Goal: Task Accomplishment & Management: Complete application form

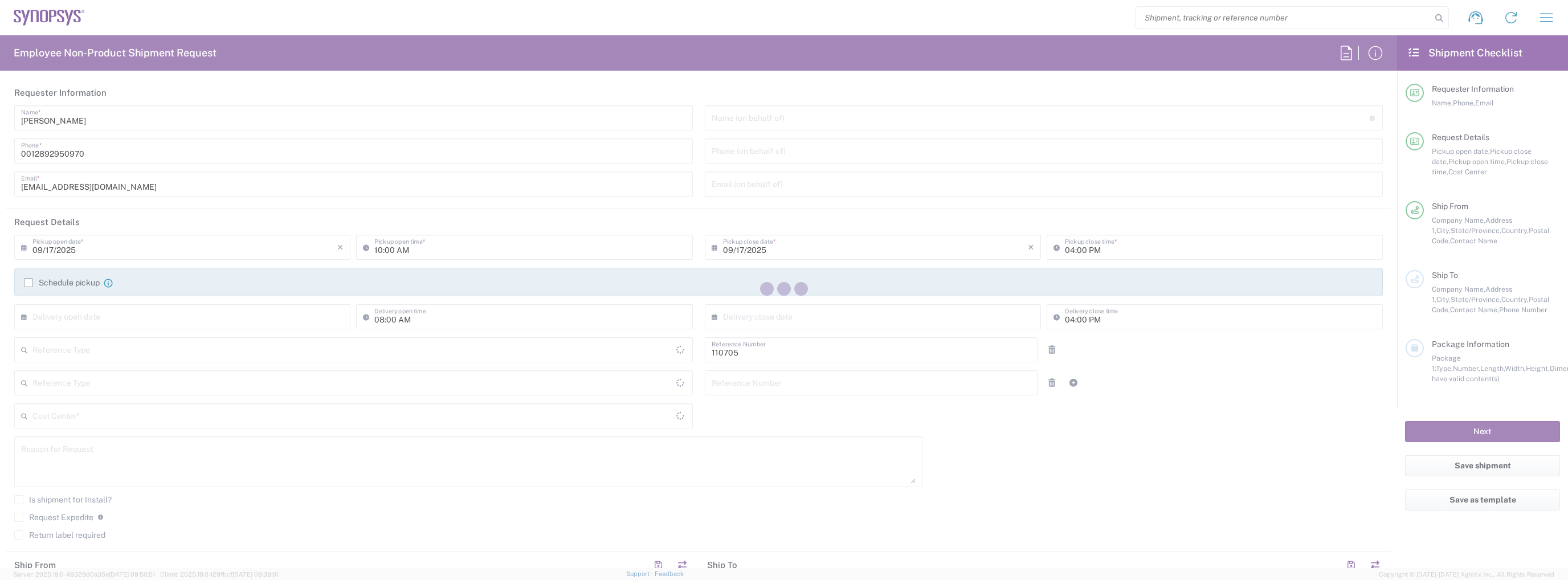
type input "Department"
type input "CA02, CIO, IT ESS21 110705"
type input "[GEOGRAPHIC_DATA]"
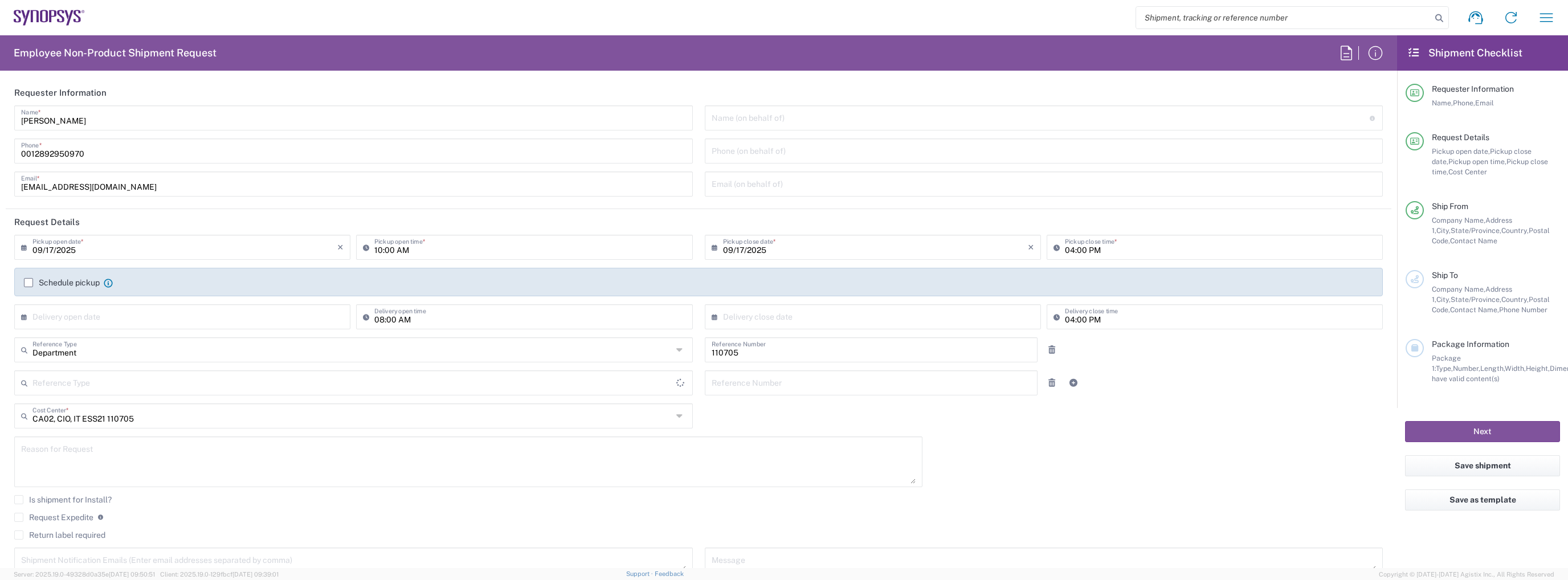
type input "Delivered at Place"
type input "[GEOGRAPHIC_DATA]"
click at [171, 109] on input "[PERSON_NAME]" at bounding box center [353, 117] width 665 height 20
click at [171, 111] on input "[PERSON_NAME]" at bounding box center [353, 117] width 665 height 20
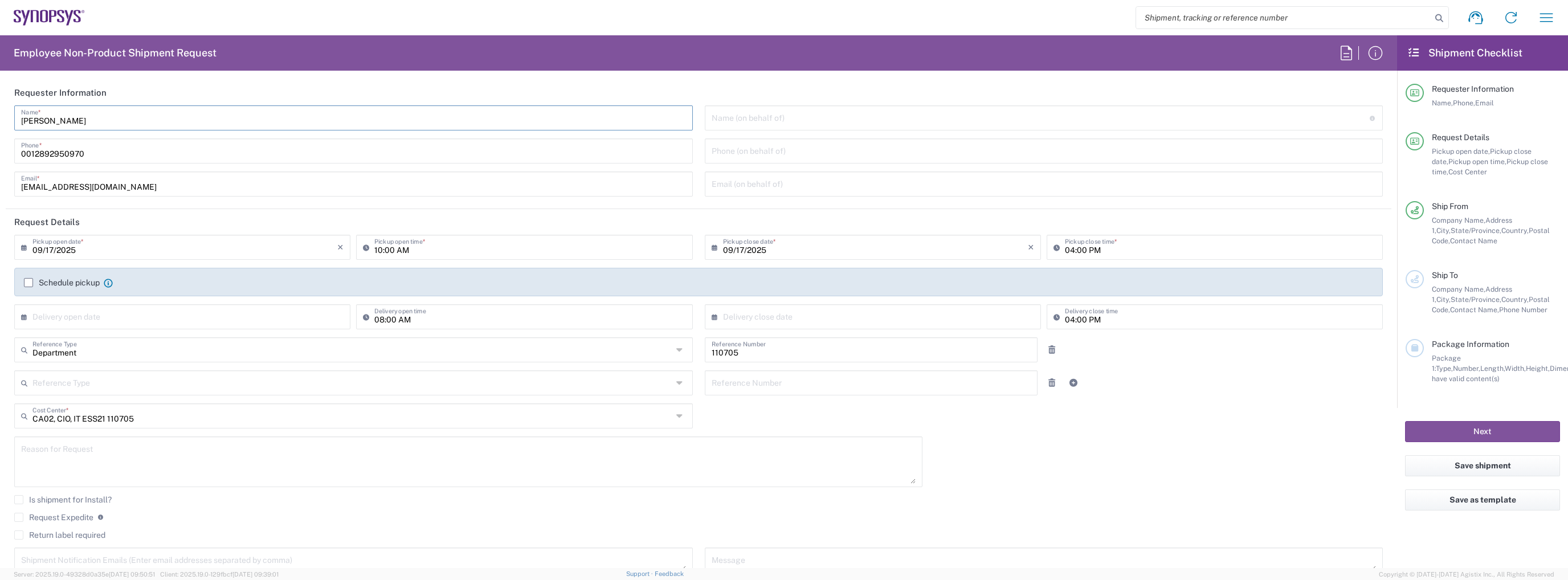
click at [171, 111] on input "[PERSON_NAME]" at bounding box center [353, 117] width 665 height 20
type input "[GEOGRAPHIC_DATA] CA06"
click at [171, 111] on input "[PERSON_NAME]" at bounding box center [353, 117] width 665 height 20
type input "IT Returns [GEOGRAPHIC_DATA]"
click at [154, 150] on input "0012892950970" at bounding box center [353, 149] width 665 height 20
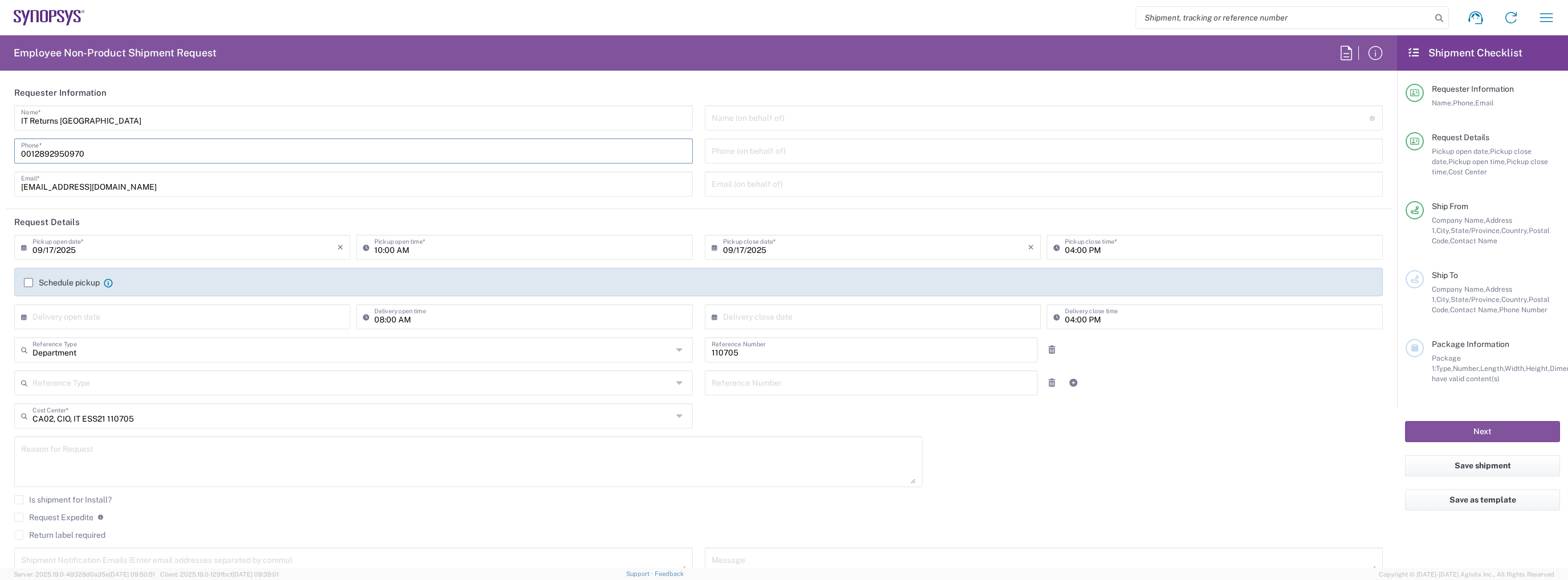
click at [139, 185] on input "[EMAIL_ADDRESS][DOMAIN_NAME]" at bounding box center [353, 183] width 665 height 20
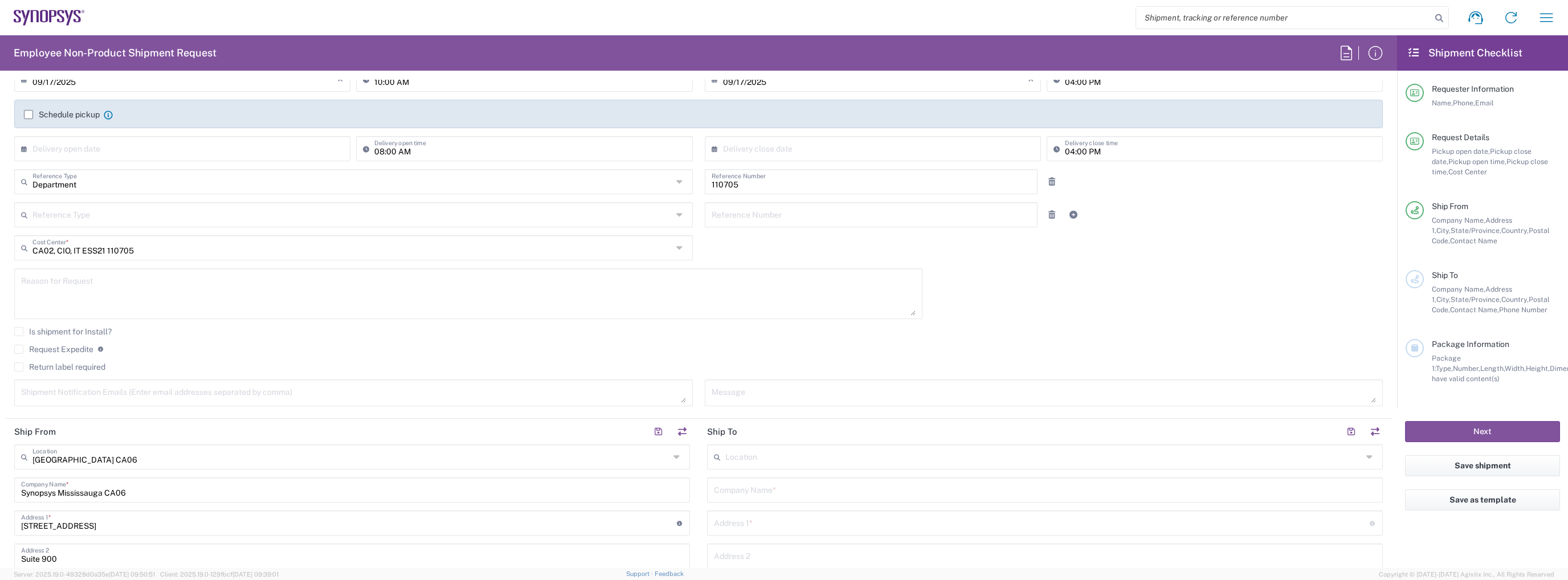
scroll to position [171, 0]
type input "it-returns-canada@synopys.com"
click at [40, 122] on div "Schedule pickup When scheduling a pickup please be sure to meet the following c…" at bounding box center [698, 115] width 1361 height 18
click at [41, 116] on div "Schedule pickup When scheduling a pickup please be sure to meet the following c…" at bounding box center [68, 111] width 89 height 10
click at [41, 111] on label "Schedule pickup" at bounding box center [62, 111] width 76 height 9
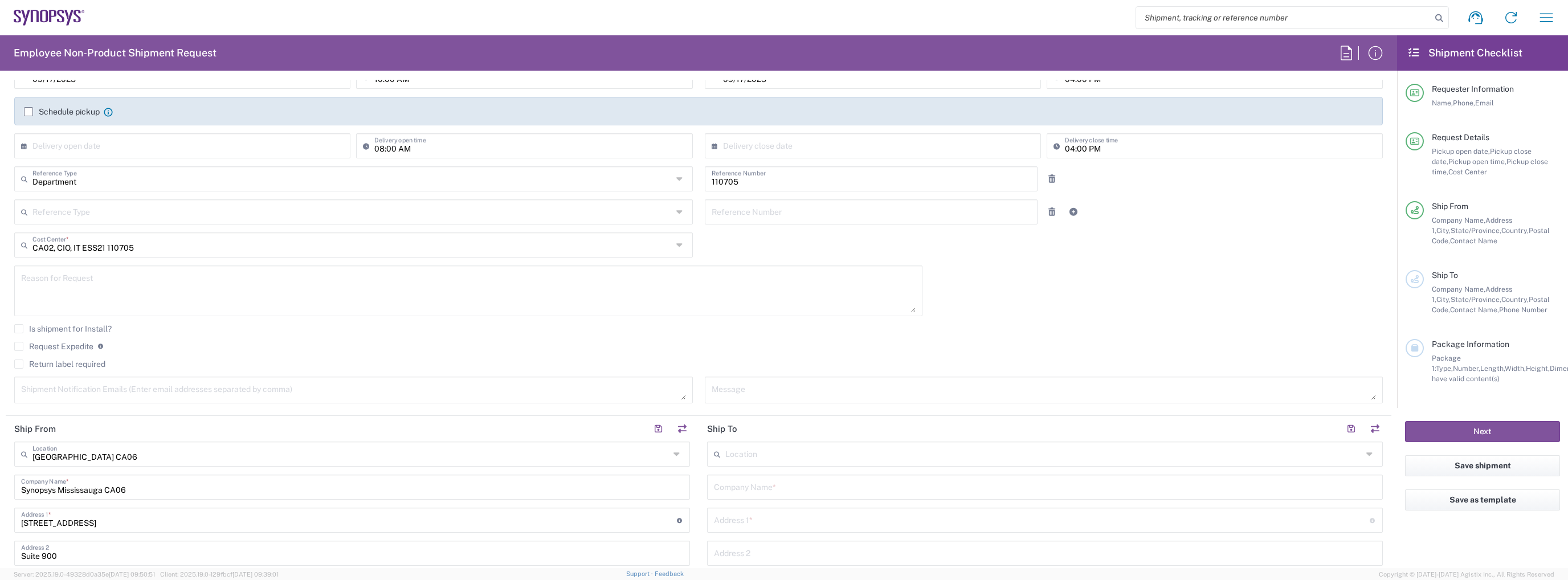
click at [29, 111] on input "Schedule pickup" at bounding box center [29, 111] width 0 height 0
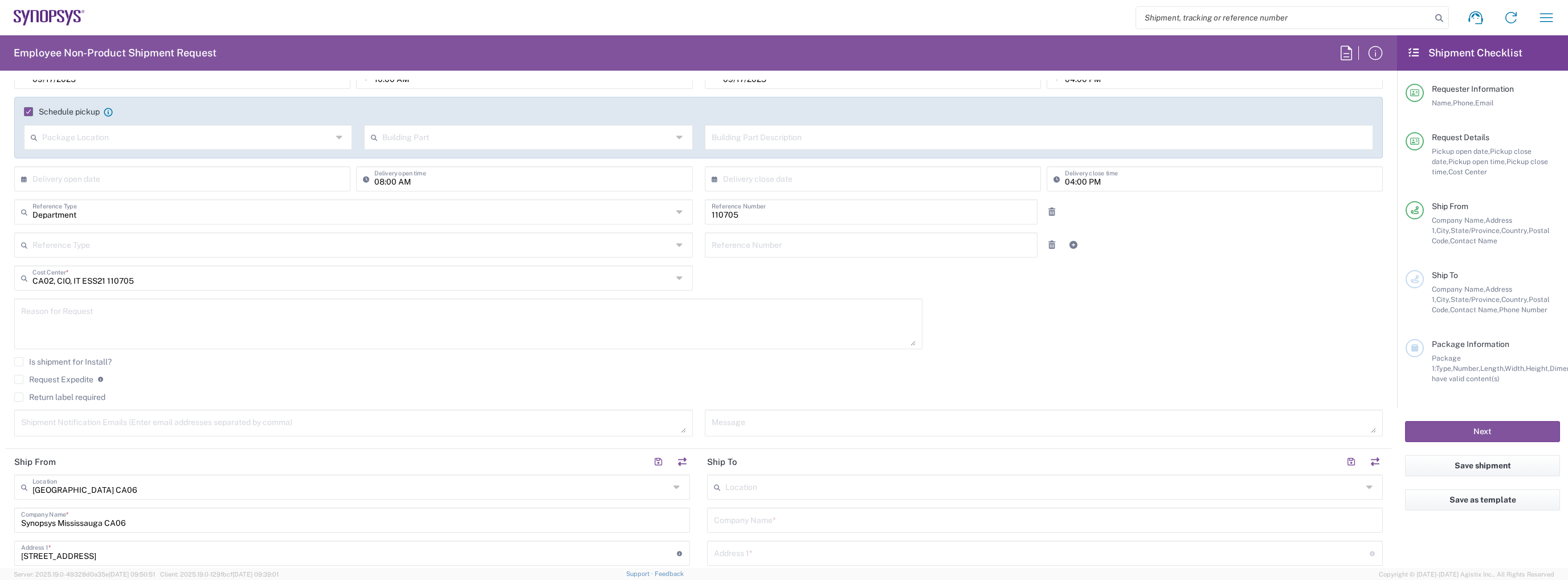
click at [116, 145] on input "text" at bounding box center [187, 136] width 290 height 20
click at [107, 167] on span "Front" at bounding box center [187, 162] width 324 height 18
type input "Front"
click at [447, 141] on input "text" at bounding box center [527, 136] width 290 height 20
click at [428, 251] on span "Suite" at bounding box center [524, 255] width 324 height 18
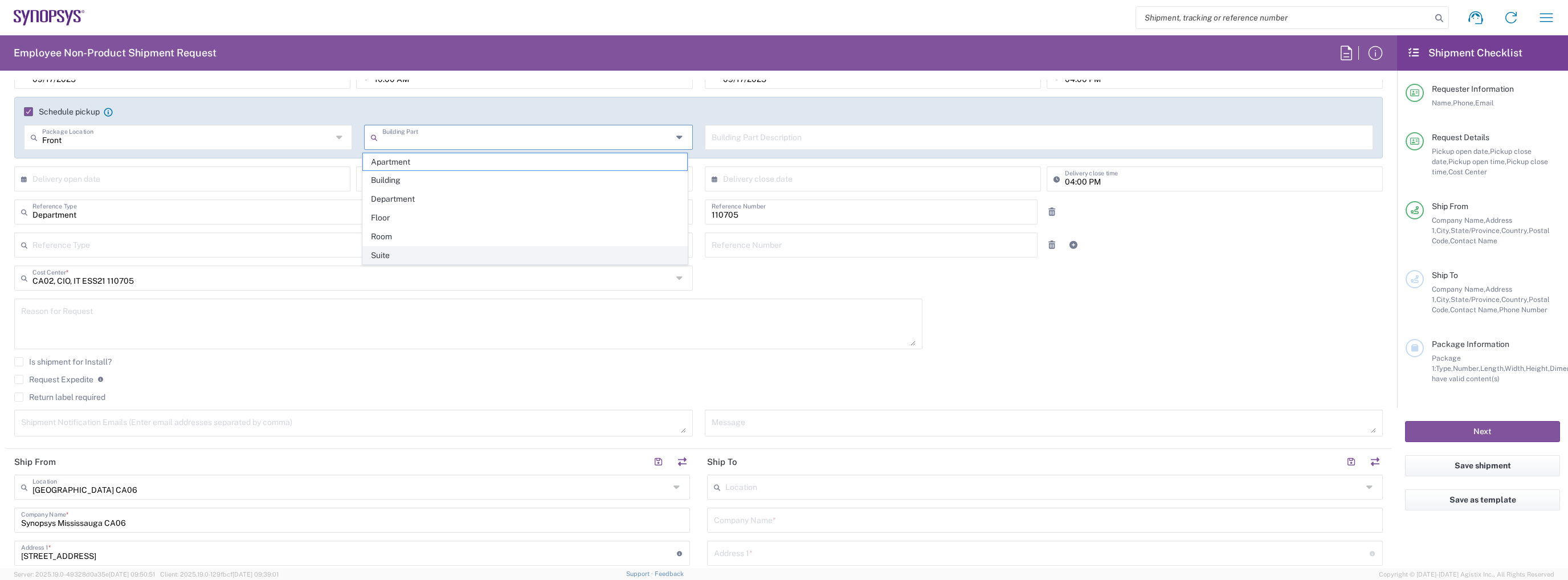
type input "Suite"
click at [289, 183] on input "text" at bounding box center [185, 177] width 305 height 20
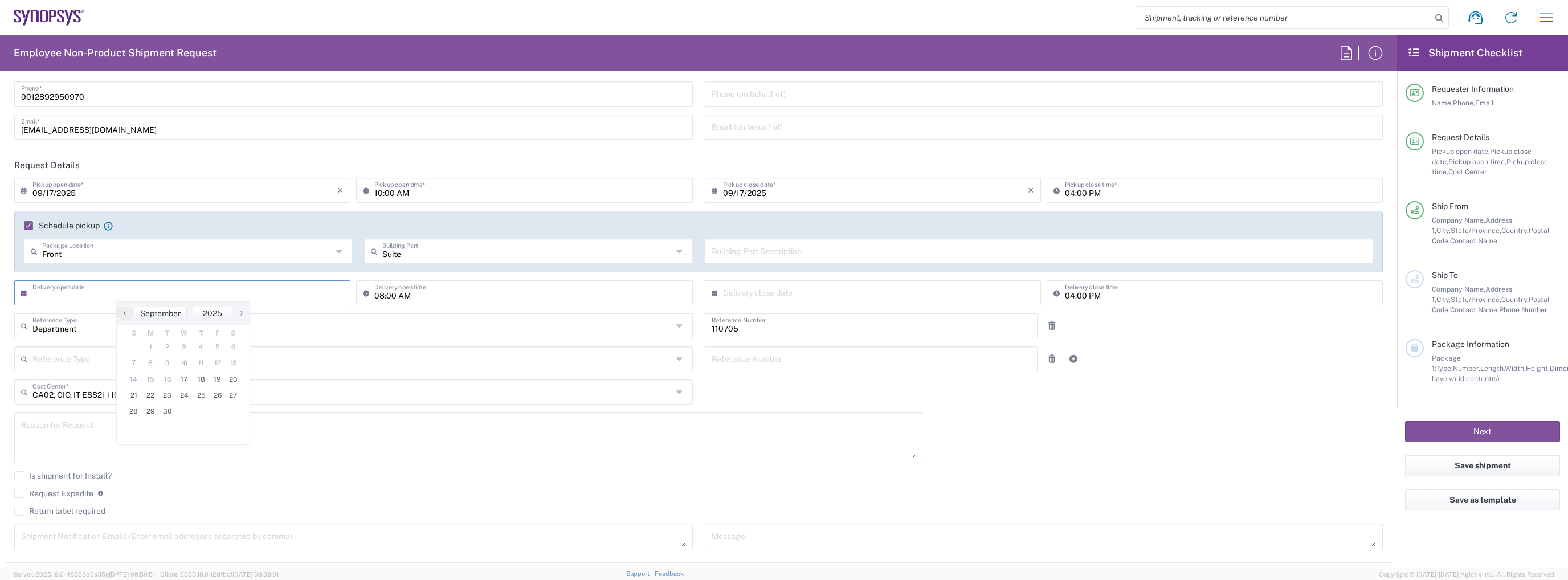
click at [207, 192] on input "09/17/2025" at bounding box center [185, 189] width 305 height 20
click at [379, 191] on input "10:00 AM" at bounding box center [530, 189] width 311 height 20
click at [390, 189] on input "02:00 AM" at bounding box center [530, 189] width 311 height 20
click at [401, 191] on input "02:30 AM" at bounding box center [530, 189] width 311 height 20
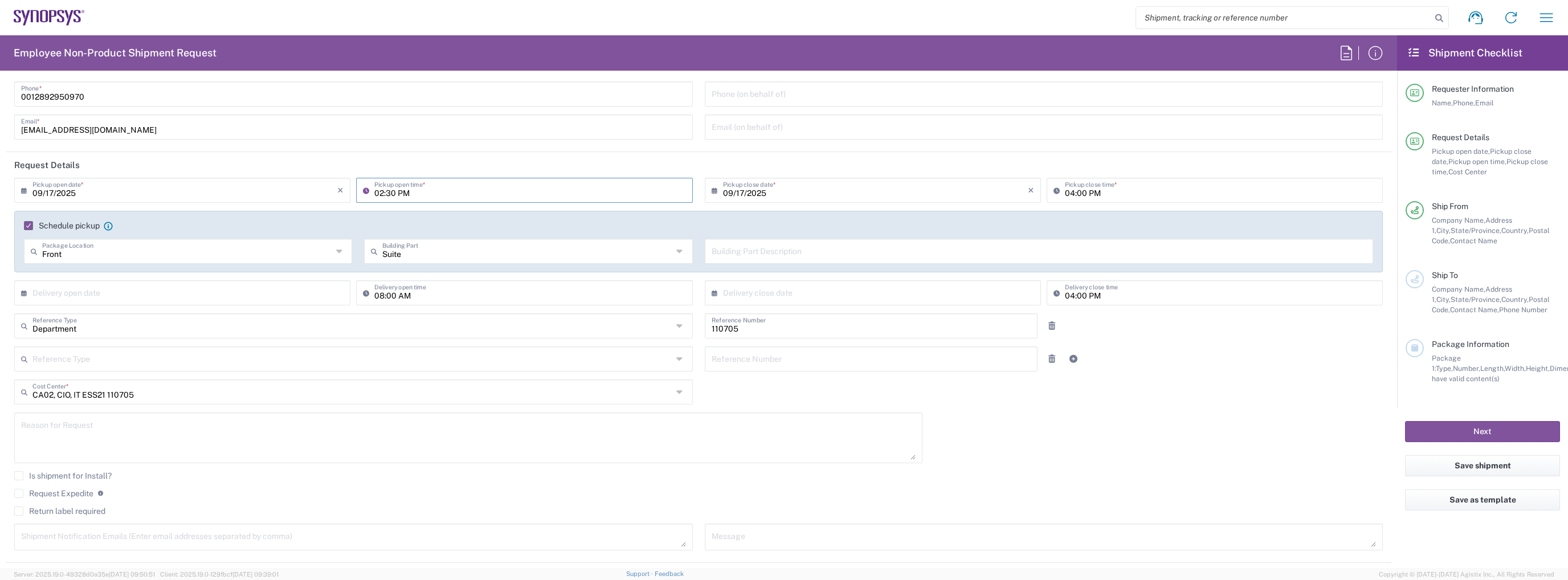
type input "02:30 PM"
click at [1065, 194] on input "04:00 PM" at bounding box center [1220, 189] width 311 height 20
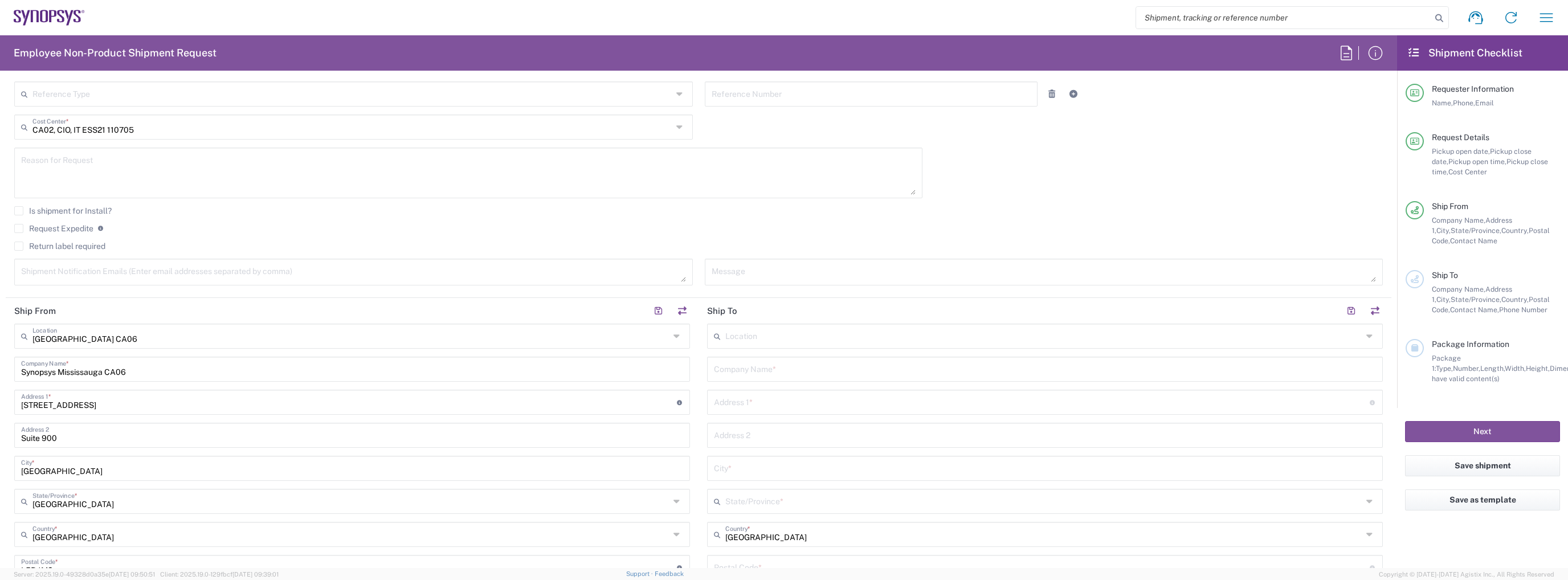
scroll to position [342, 0]
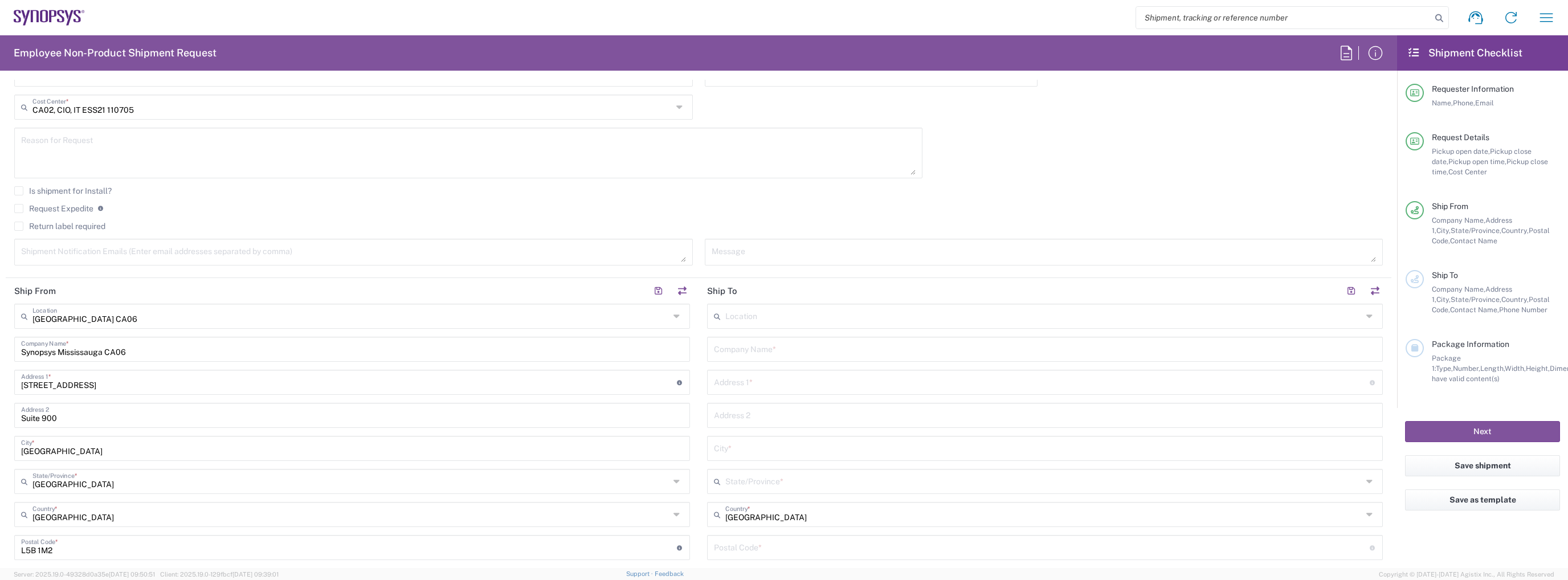
type input "06:00 PM"
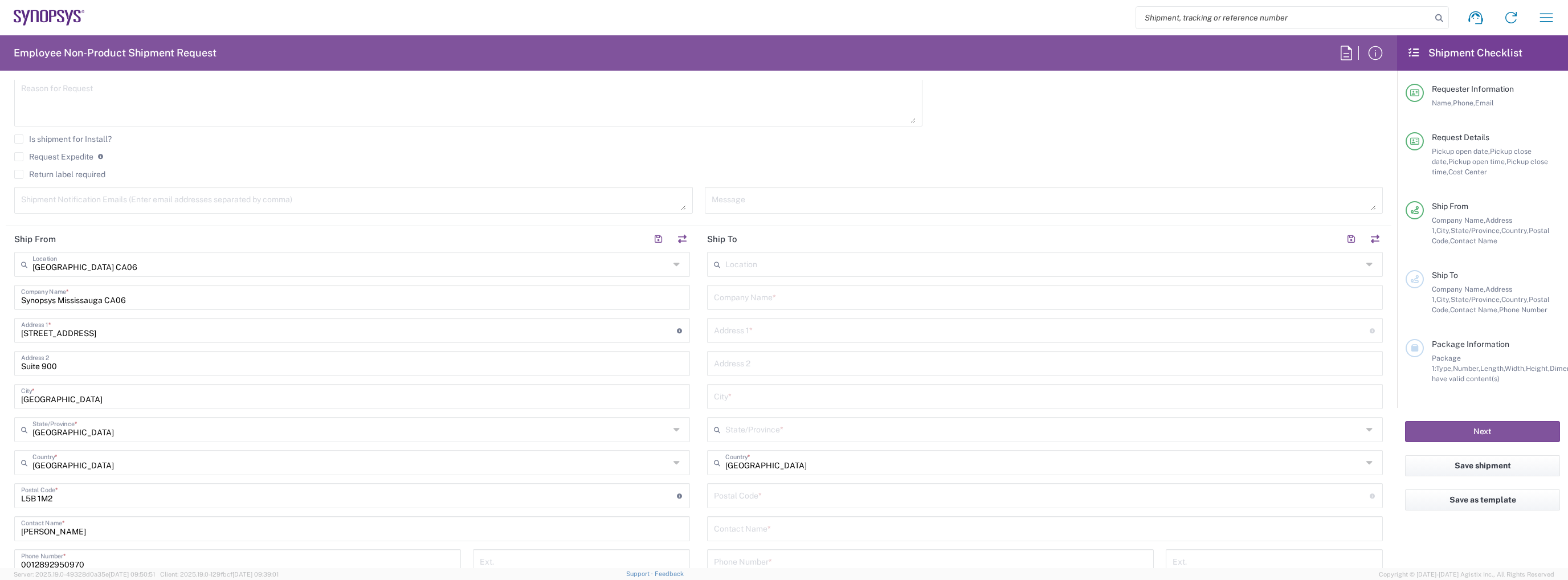
scroll to position [456, 0]
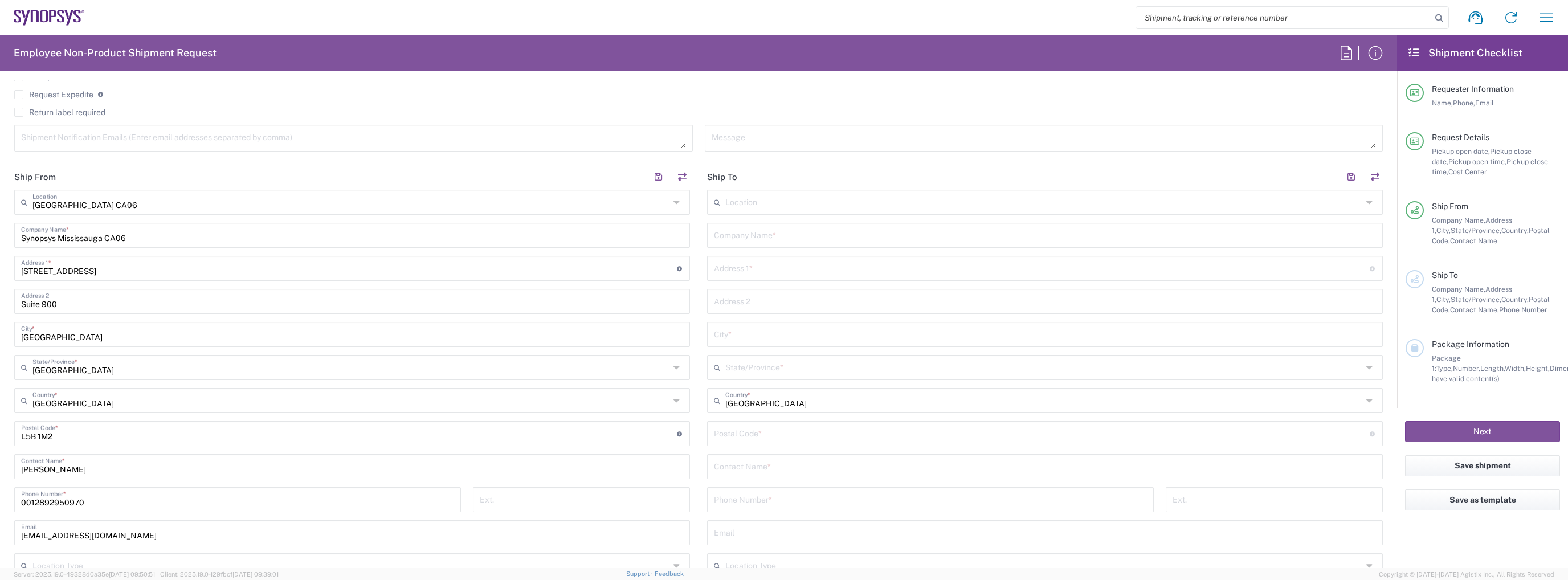
click at [779, 236] on input "text" at bounding box center [1045, 234] width 662 height 20
type input "Synopsys"
paste input "2496 Magnolia Cres"
type input "2496 Magnolia Cres"
click at [766, 330] on input "text" at bounding box center [1045, 333] width 662 height 20
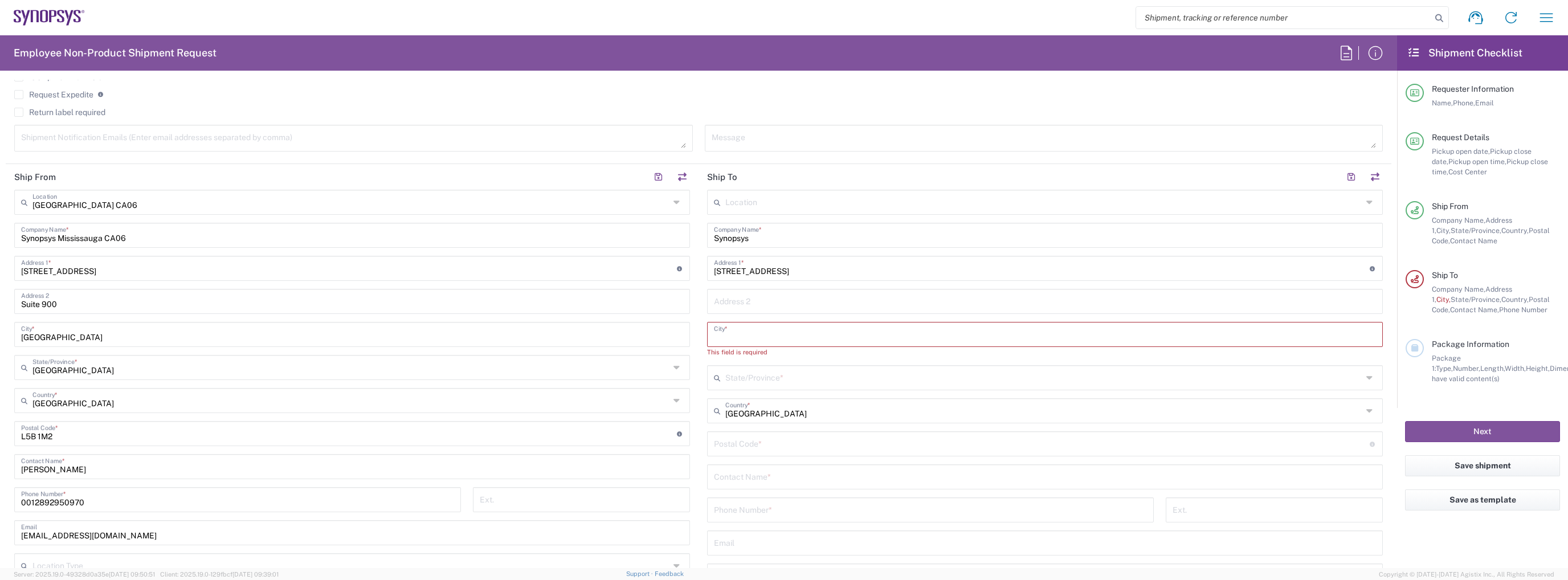
paste input "Abbotsford"
type input "Abbotsford"
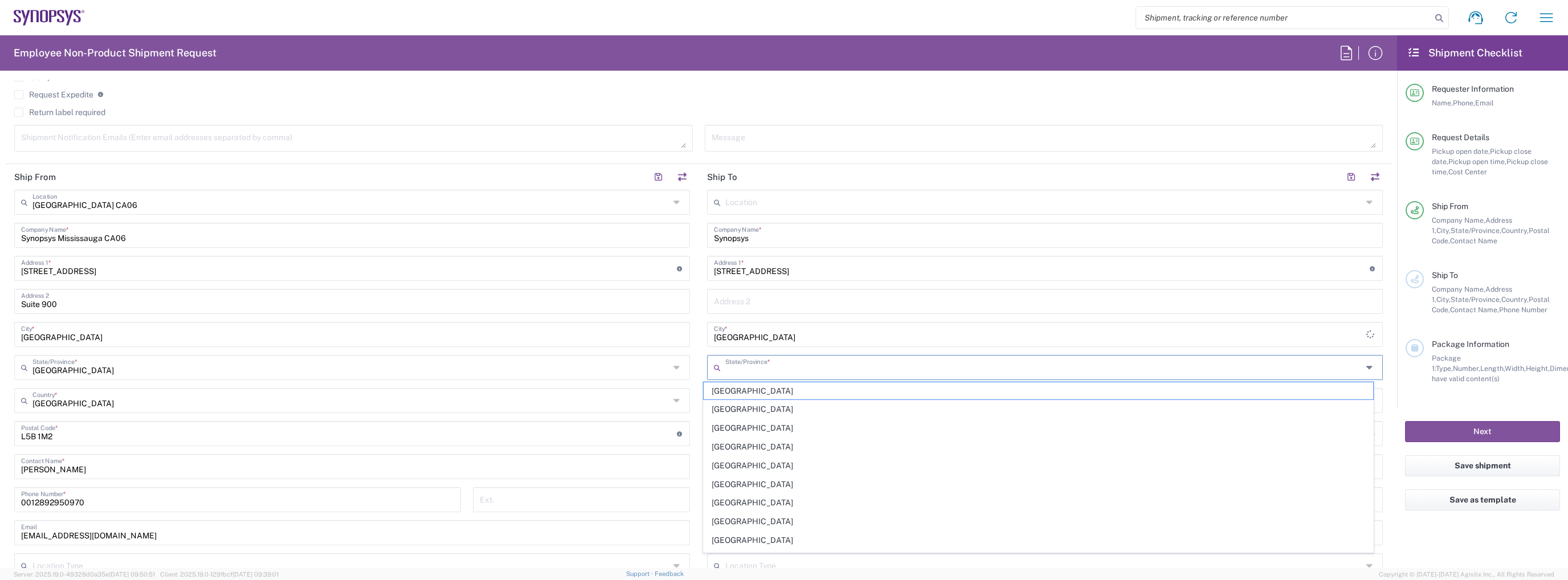
click at [751, 364] on input "text" at bounding box center [1043, 366] width 637 height 20
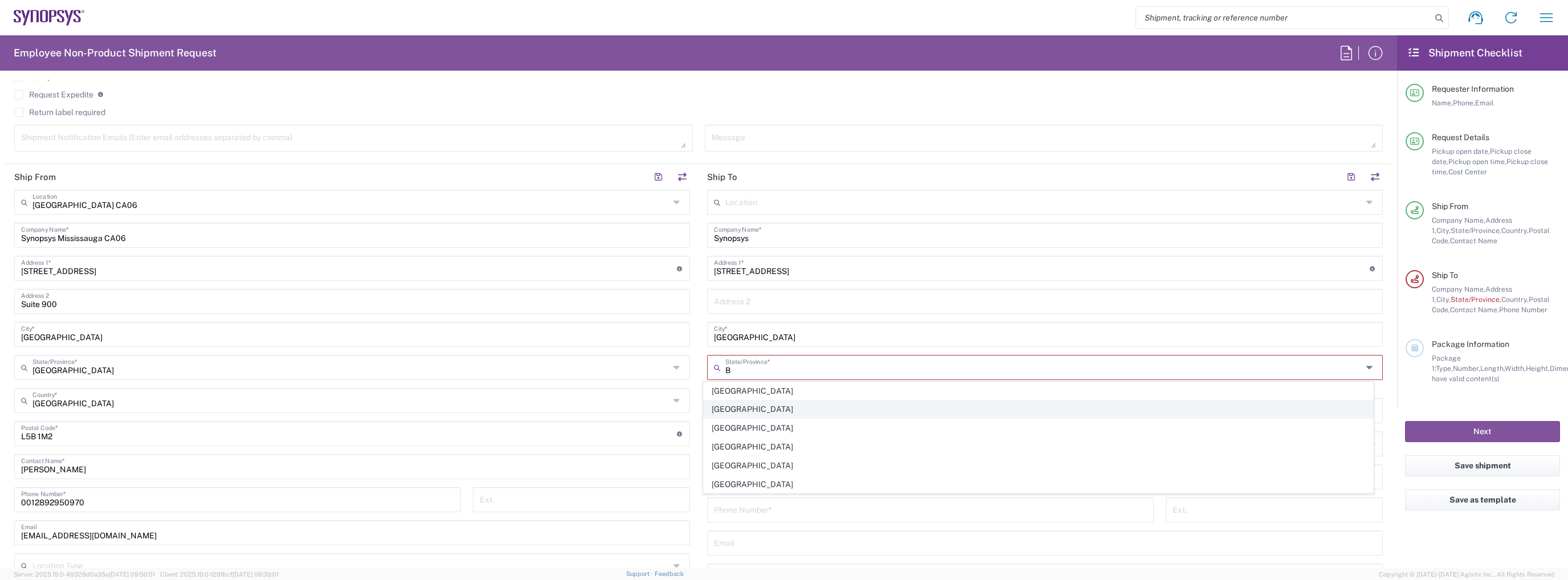
click at [773, 410] on span "[GEOGRAPHIC_DATA]" at bounding box center [1038, 409] width 669 height 18
type input "[GEOGRAPHIC_DATA]"
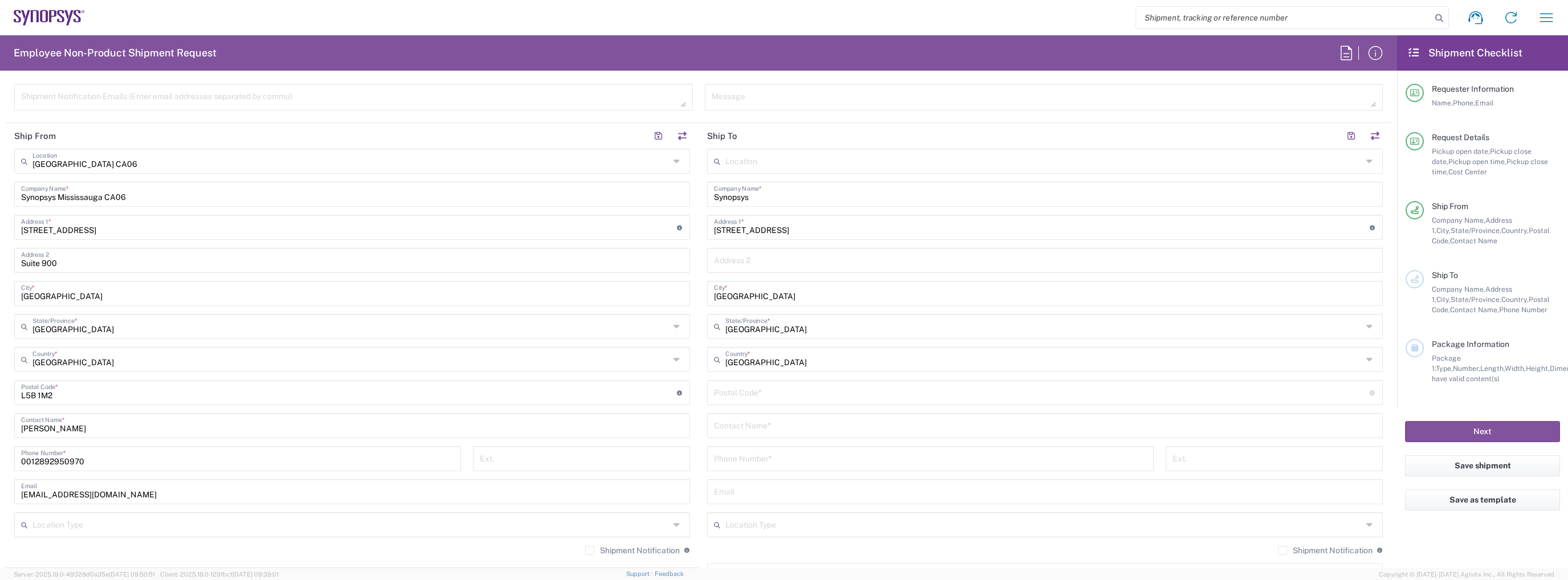
scroll to position [513, 0]
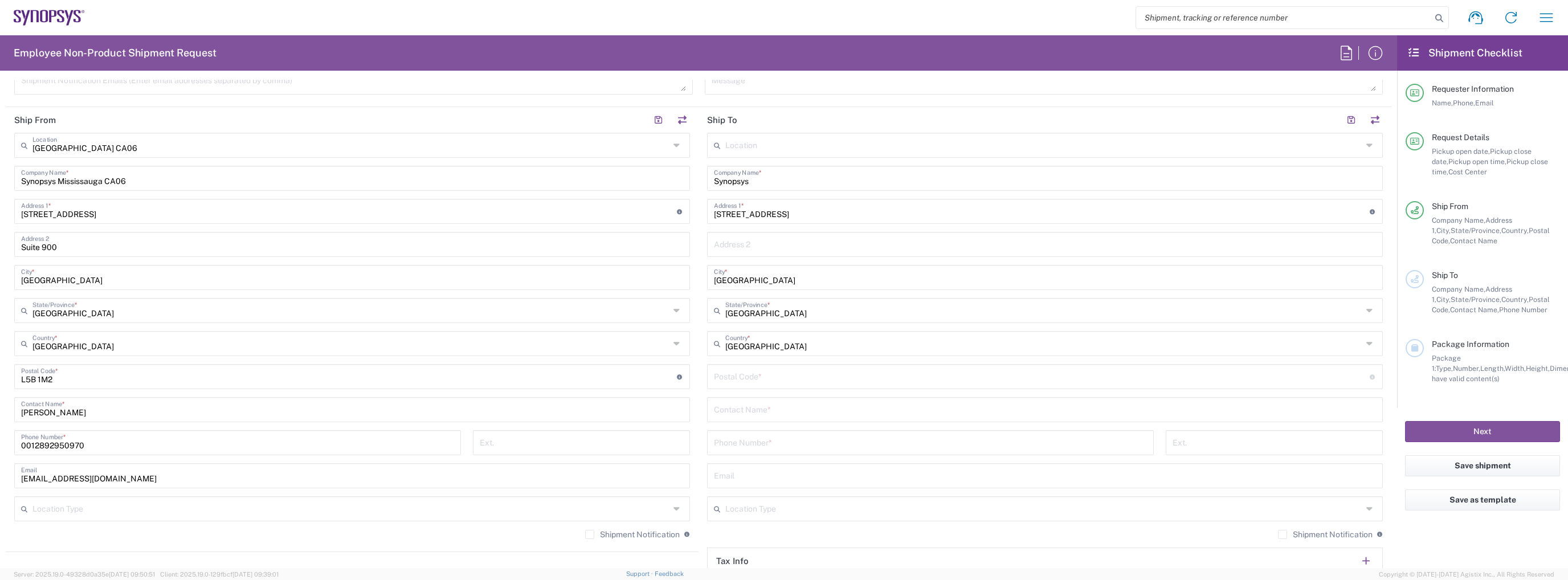
click at [789, 376] on input "undefined" at bounding box center [1041, 375] width 656 height 20
paste input "V2T 3N2"
type input "V2T 3N2"
click at [789, 404] on input "text" at bounding box center [1045, 408] width 662 height 20
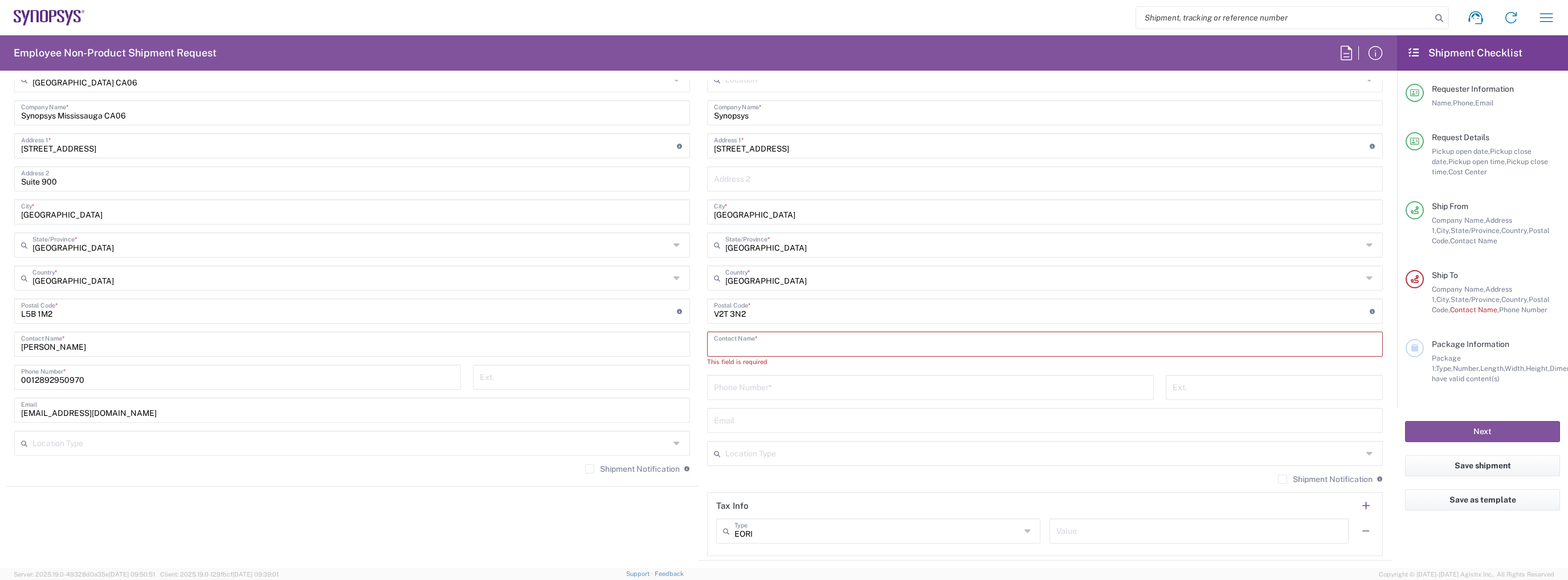
scroll to position [626, 0]
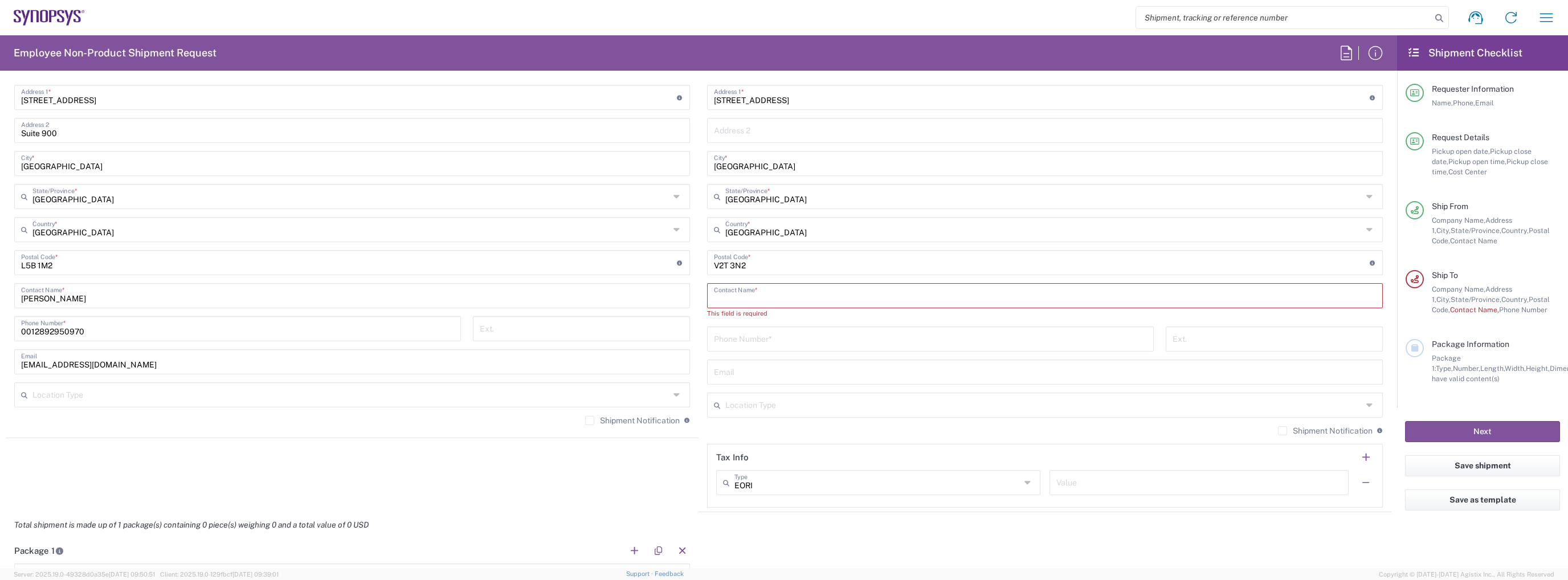
paste input "Inder Singh"
type input "Inder Singh"
click at [778, 333] on input "tel" at bounding box center [930, 327] width 433 height 20
paste input "tel:+12368381962"
click at [722, 331] on input "tel:+12368381962" at bounding box center [930, 327] width 433 height 20
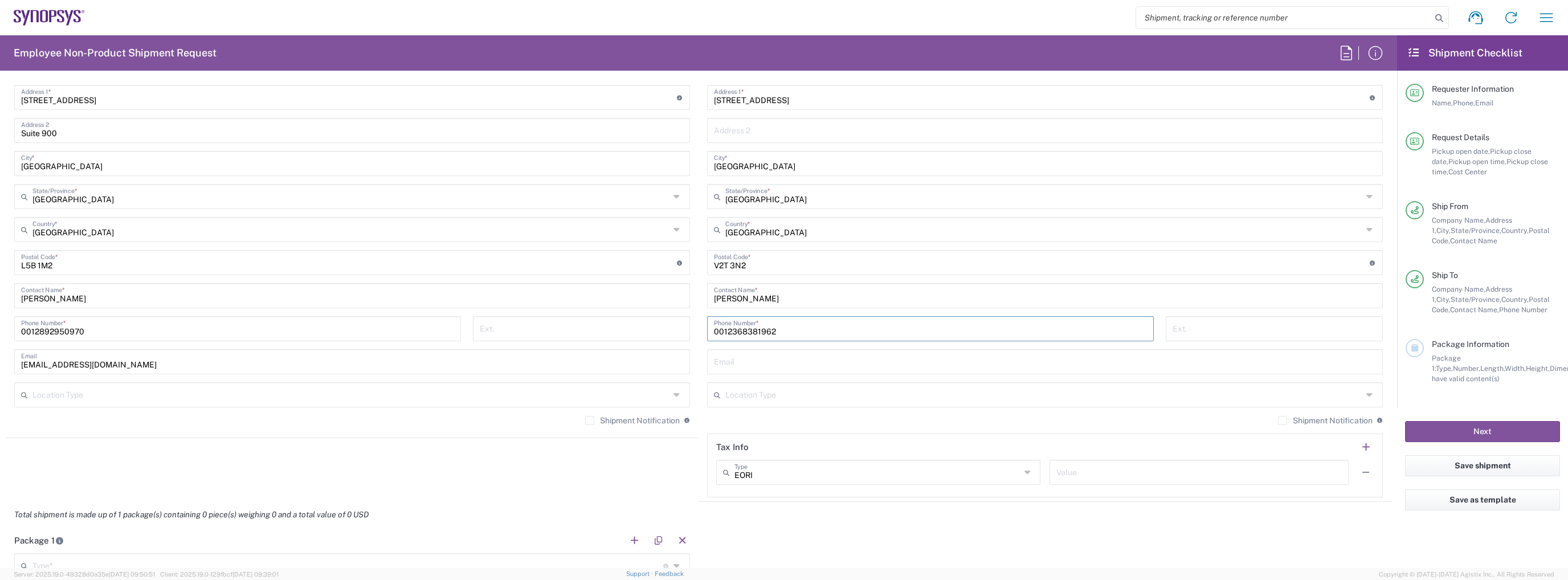
click at [791, 336] on input "0012368381962" at bounding box center [930, 327] width 433 height 20
type input "0012368381962"
click at [804, 359] on input "text" at bounding box center [1045, 361] width 662 height 20
paste input "inder.singh@synopsys.com"
type input "inder.singh@synopsys.com"
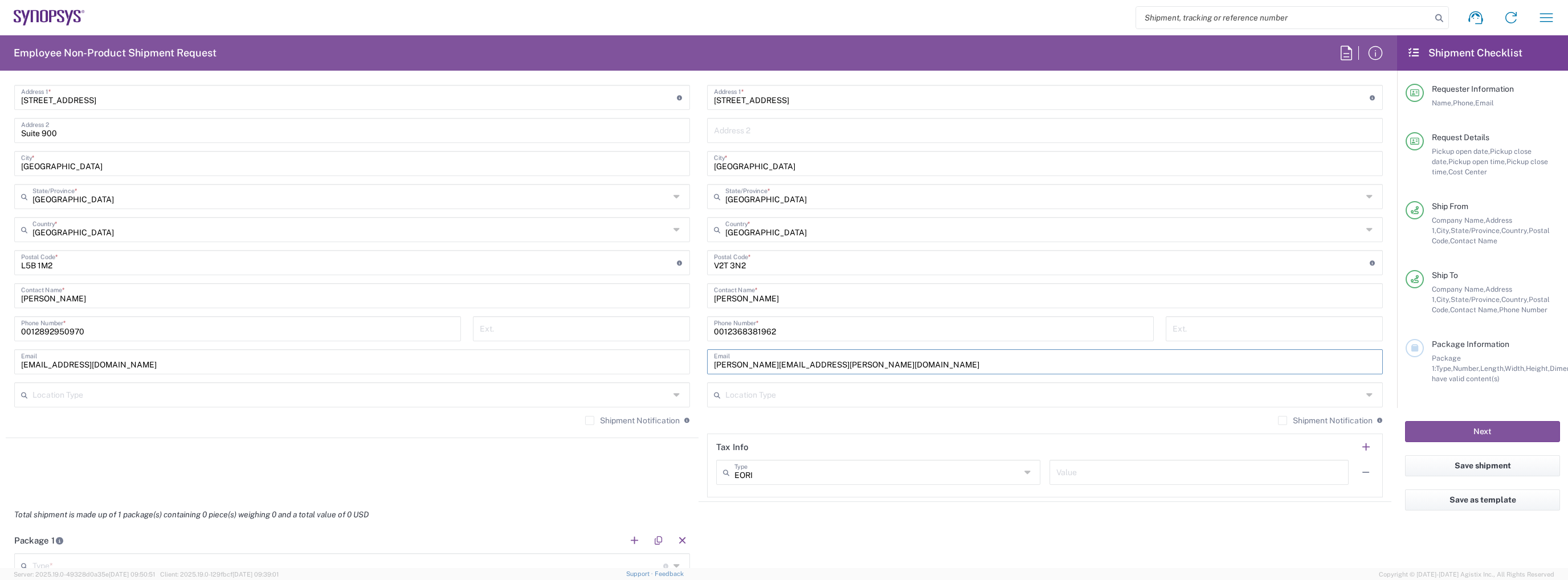
click at [1326, 422] on label "Shipment Notification" at bounding box center [1325, 420] width 94 height 9
click at [1283, 420] on input "Shipment Notification" at bounding box center [1283, 420] width 0 height 0
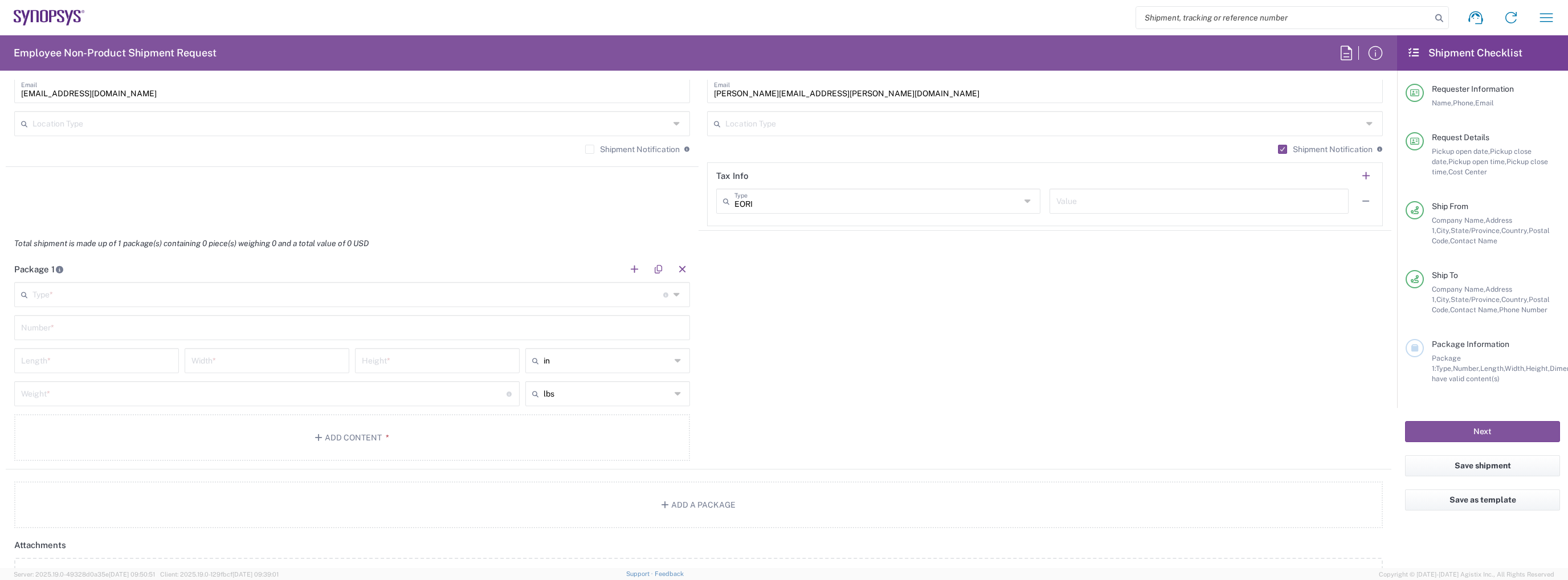
scroll to position [911, 0]
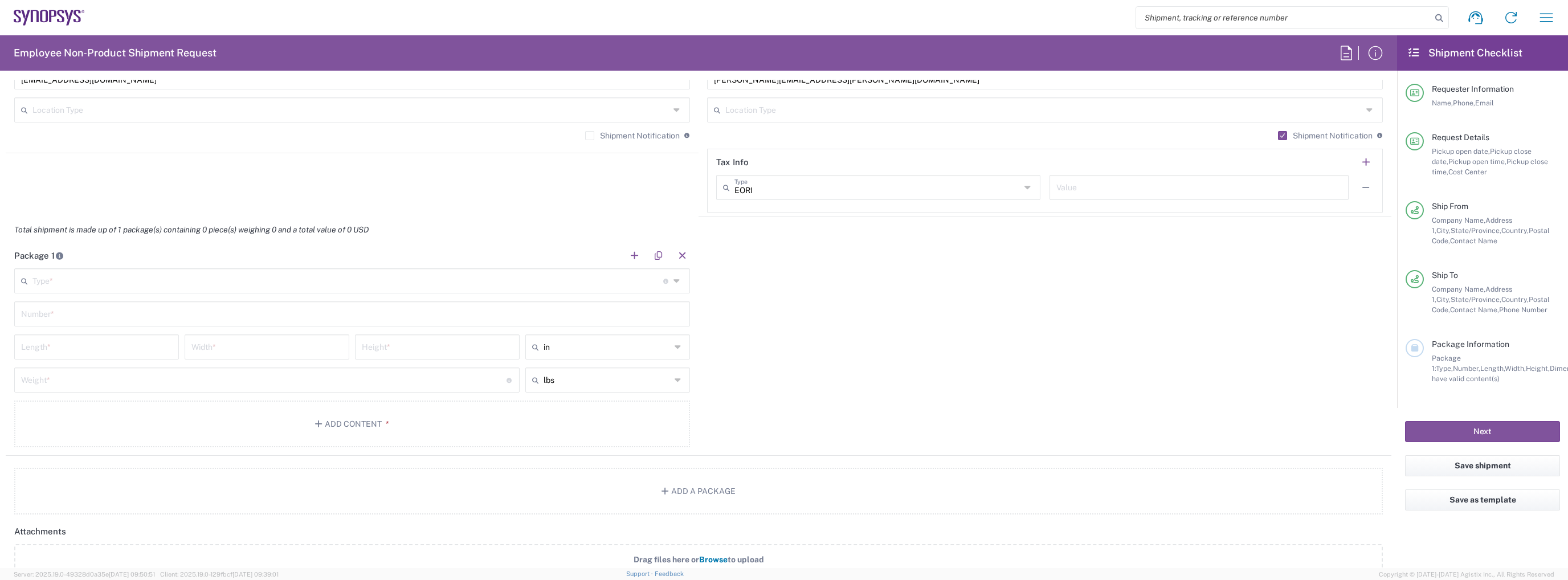
click at [304, 285] on input "text" at bounding box center [348, 279] width 630 height 20
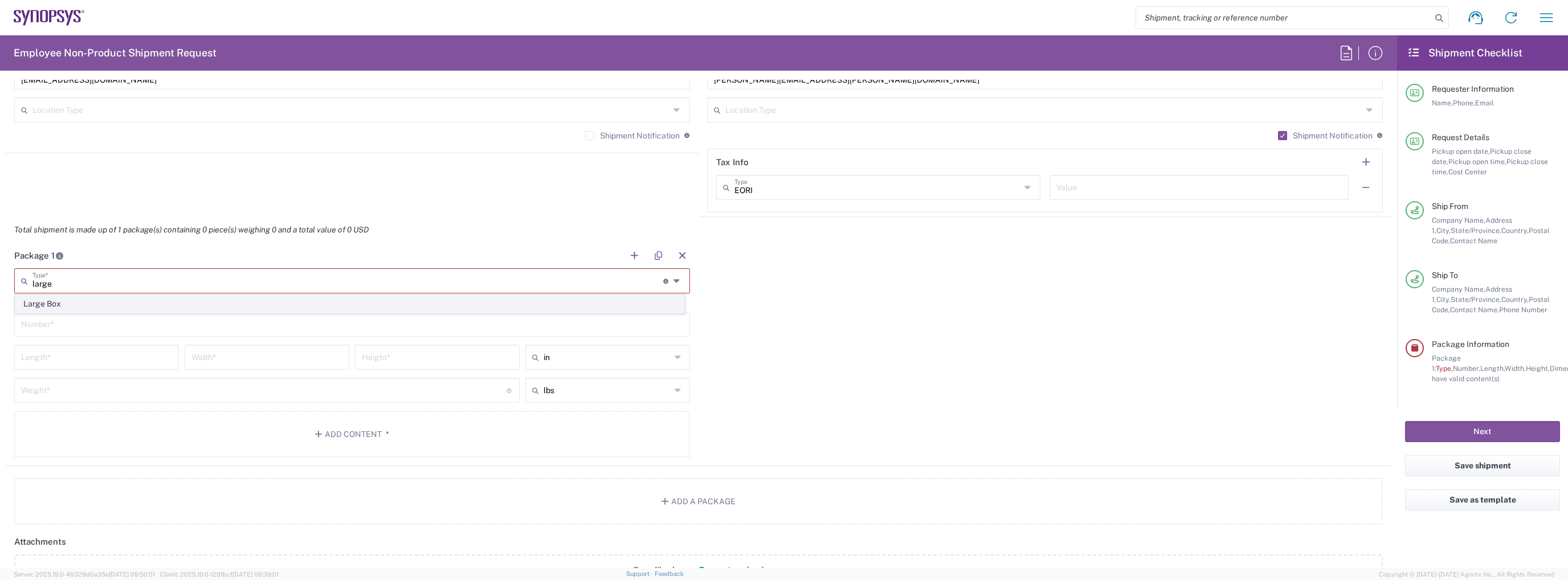
click at [299, 305] on span "Large Box" at bounding box center [350, 304] width 669 height 18
type input "Large Box"
type input "17.5"
type input "12.5"
type input "3"
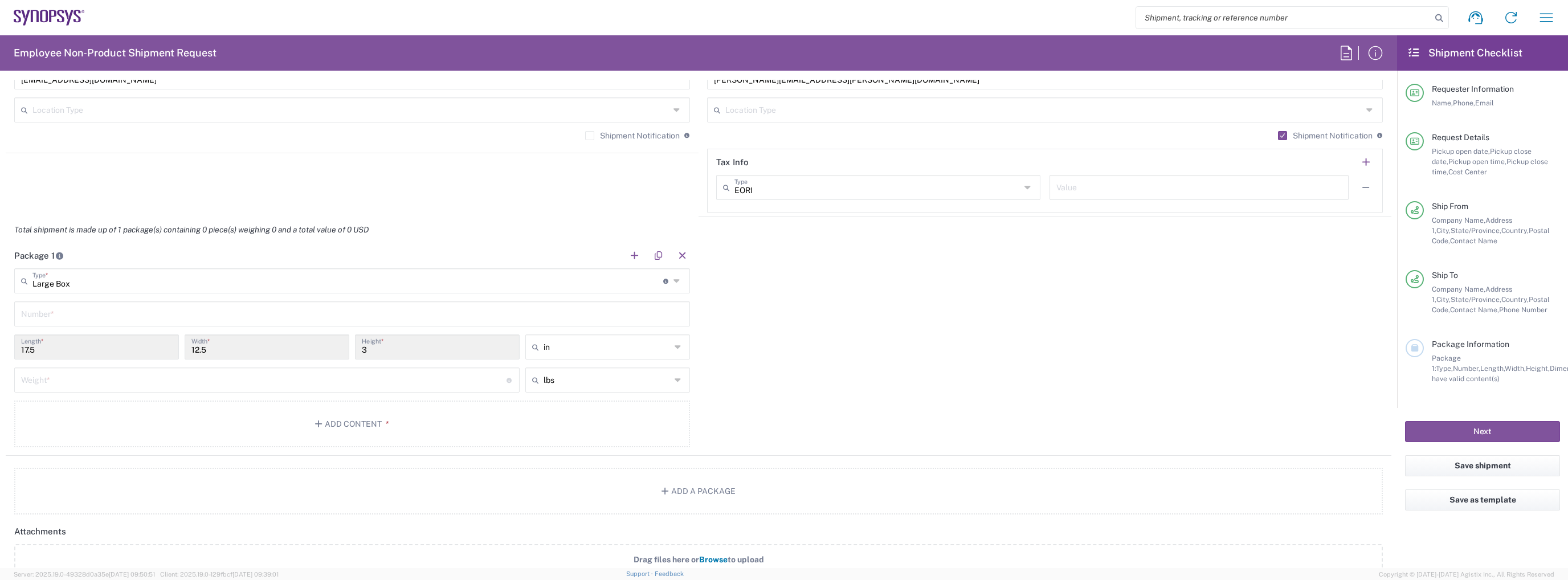
click at [270, 308] on input "text" at bounding box center [352, 312] width 662 height 20
type input "1"
click at [359, 376] on input "number" at bounding box center [264, 378] width 485 height 20
type input "6"
click at [336, 429] on button "Add Content *" at bounding box center [352, 423] width 676 height 47
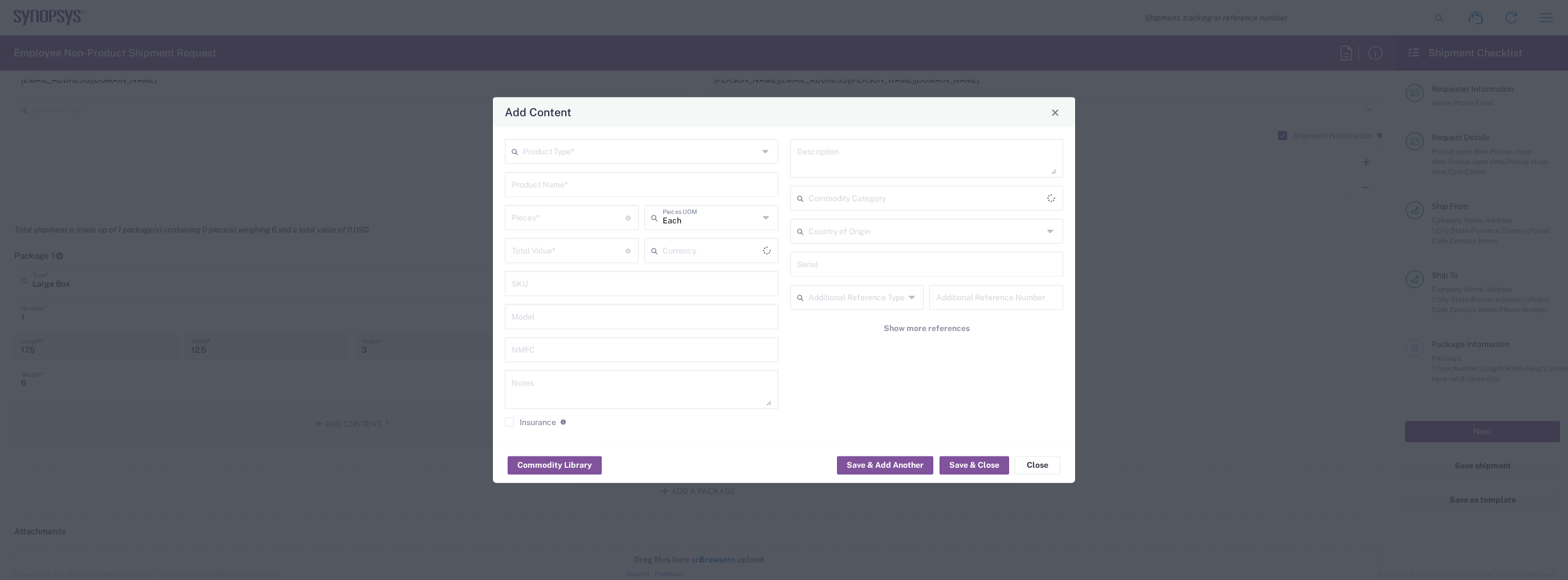
type input "US Dollar"
click at [535, 159] on input "text" at bounding box center [641, 150] width 235 height 20
click at [544, 194] on span "General Commodity" at bounding box center [641, 195] width 271 height 18
type input "General Commodity"
click at [545, 183] on input "text" at bounding box center [641, 183] width 260 height 20
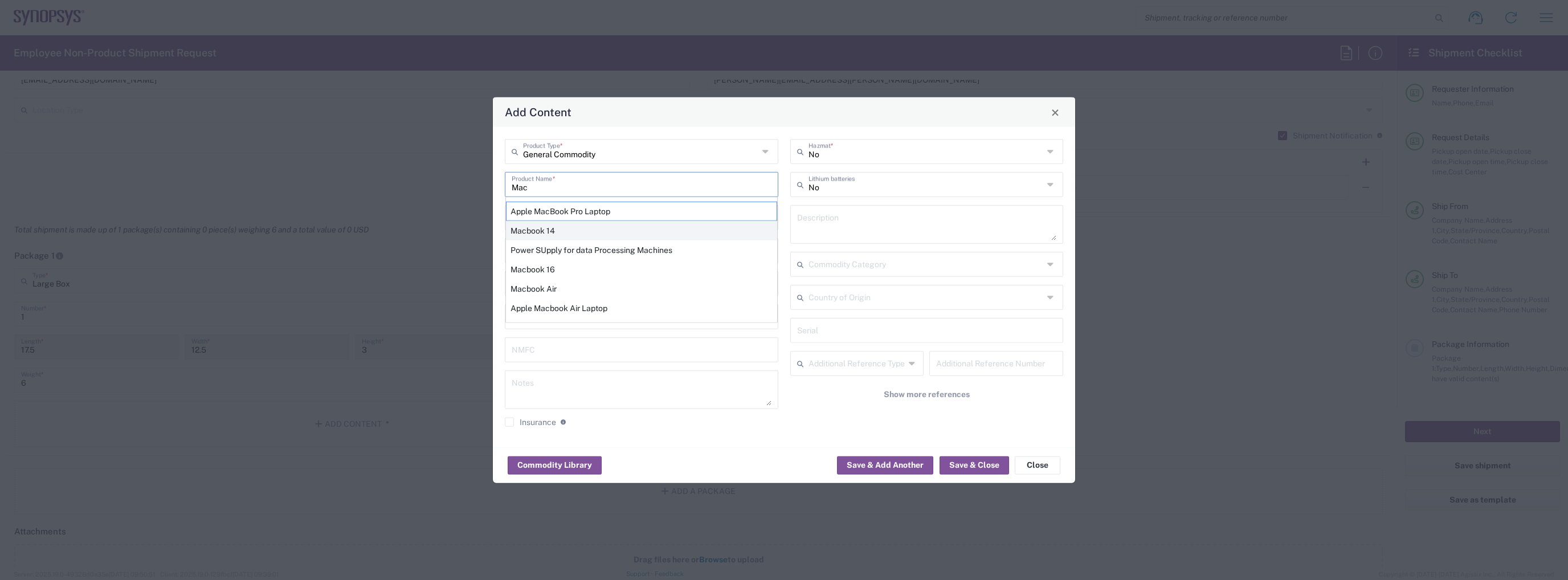
click at [568, 226] on div "Macbook 14" at bounding box center [641, 230] width 271 height 20
type input "Macbook 14"
type textarea "LAPTOP COMPUTER"
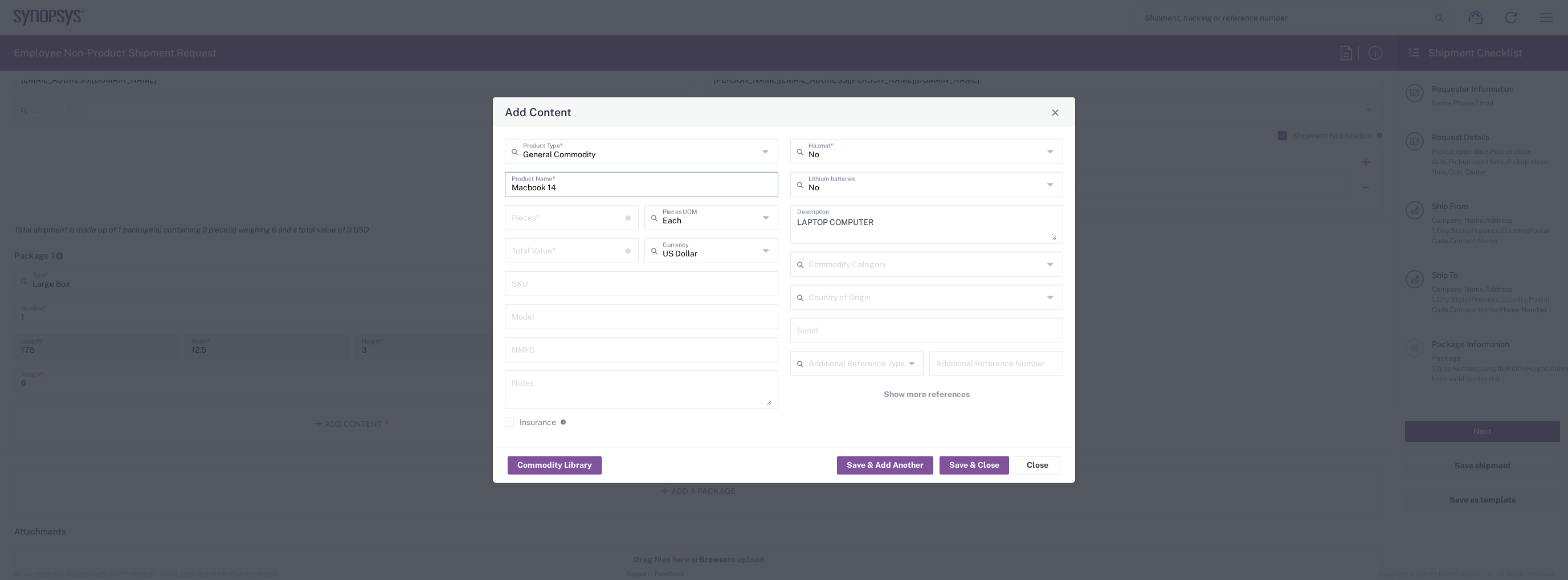
click at [563, 215] on input "number" at bounding box center [569, 216] width 114 height 20
type input "1"
click at [565, 249] on input "number" at bounding box center [569, 249] width 114 height 20
type input "1200"
click at [863, 181] on input "text" at bounding box center [926, 183] width 235 height 20
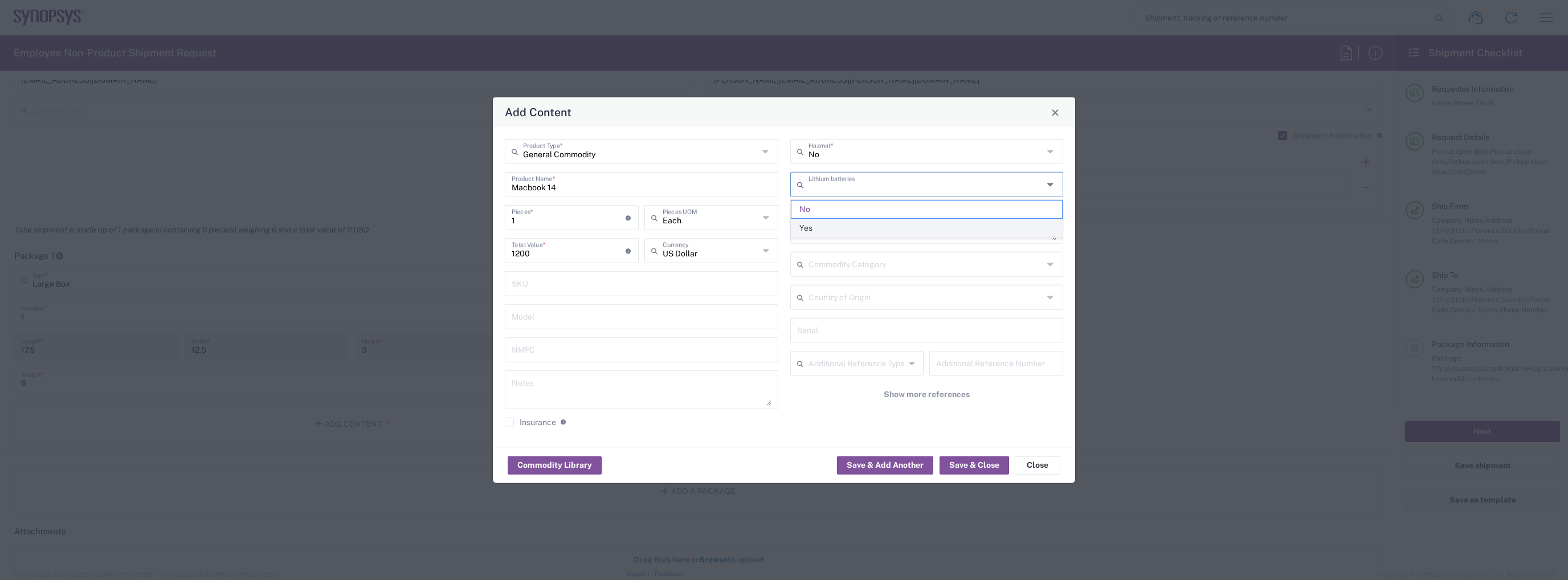
click at [847, 219] on span "Yes" at bounding box center [927, 228] width 271 height 18
type input "Yes"
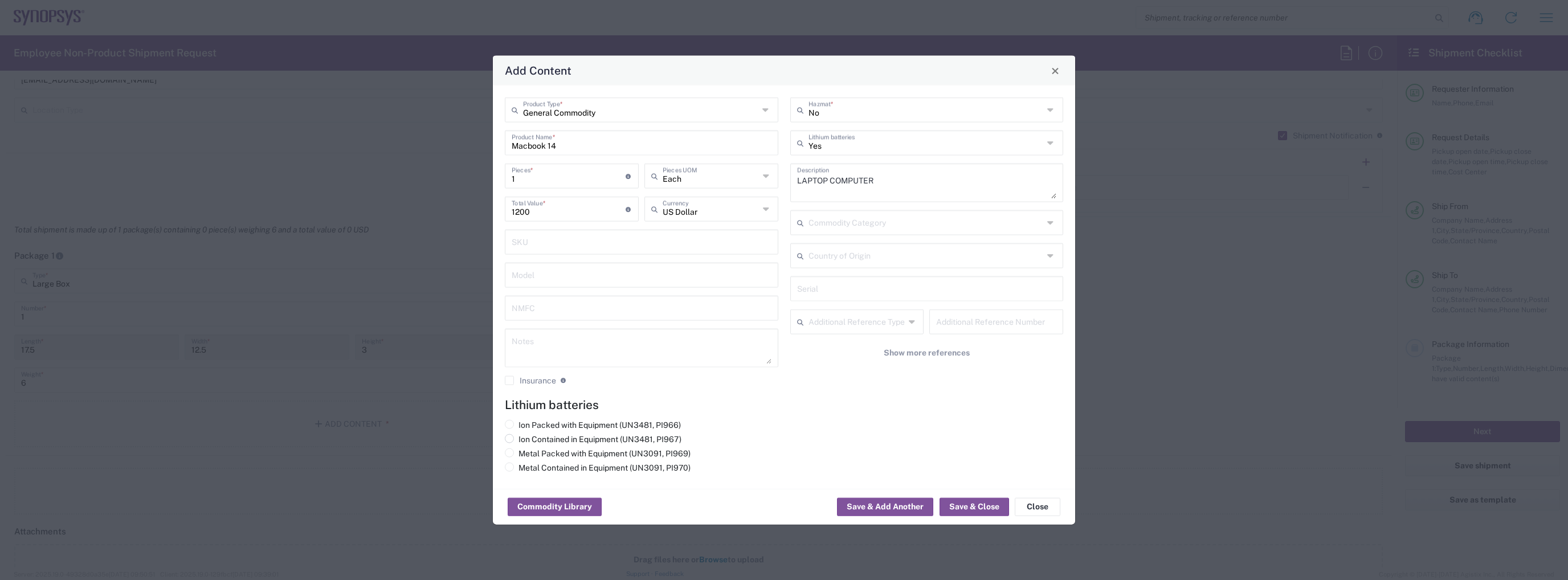
click at [552, 437] on label "Ion Contained in Equipment (UN3481, PI967)" at bounding box center [593, 439] width 177 height 10
click at [526, 437] on input "Ion Contained in Equipment (UN3481, PI967)" at bounding box center [522, 437] width 7 height 7
radio input "true"
click at [868, 506] on button "Save & Add Another" at bounding box center [885, 507] width 96 height 18
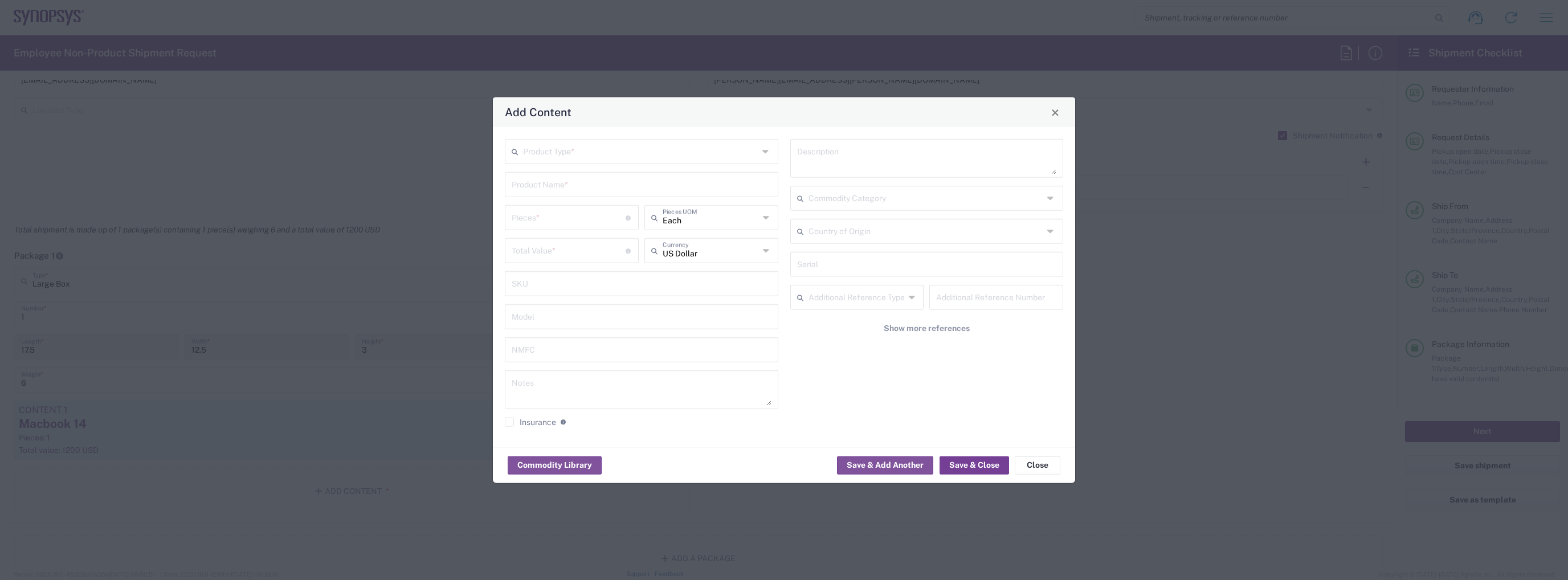
click at [984, 467] on button "Save & Close" at bounding box center [974, 465] width 69 height 18
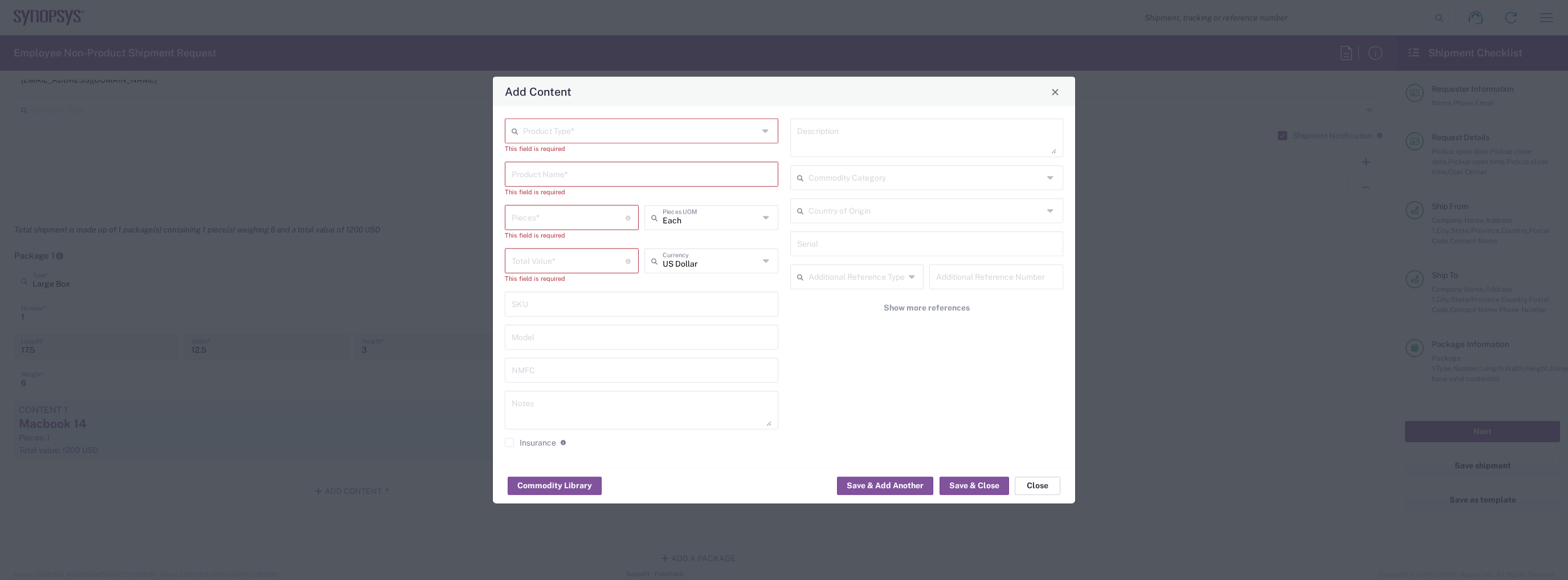
click at [1027, 486] on button "Close" at bounding box center [1037, 485] width 46 height 18
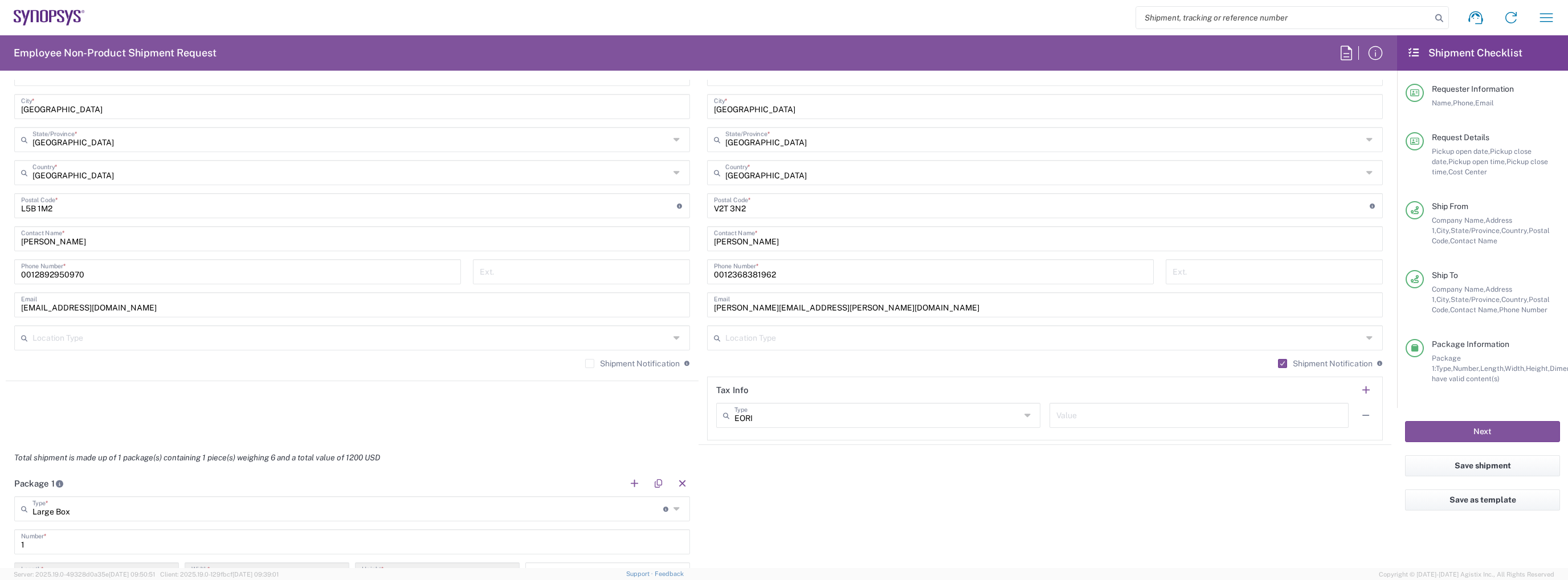
scroll to position [456, 0]
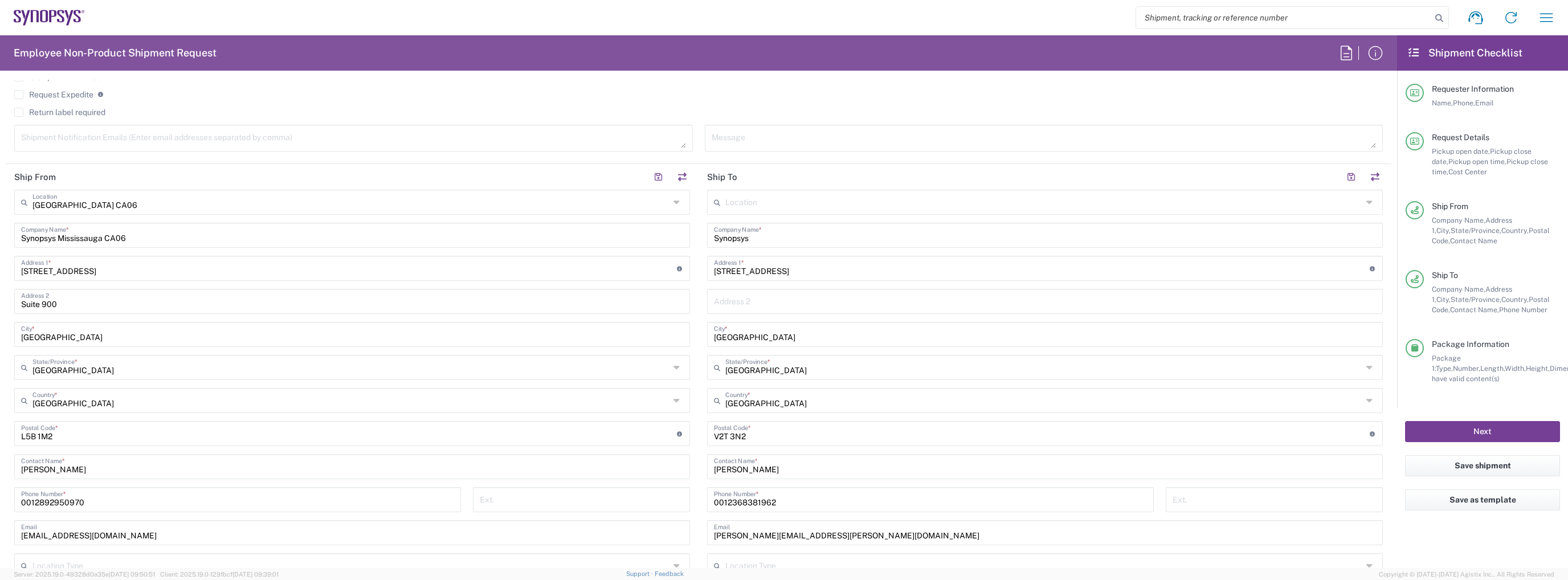
click at [1438, 424] on button "Next" at bounding box center [1482, 431] width 155 height 21
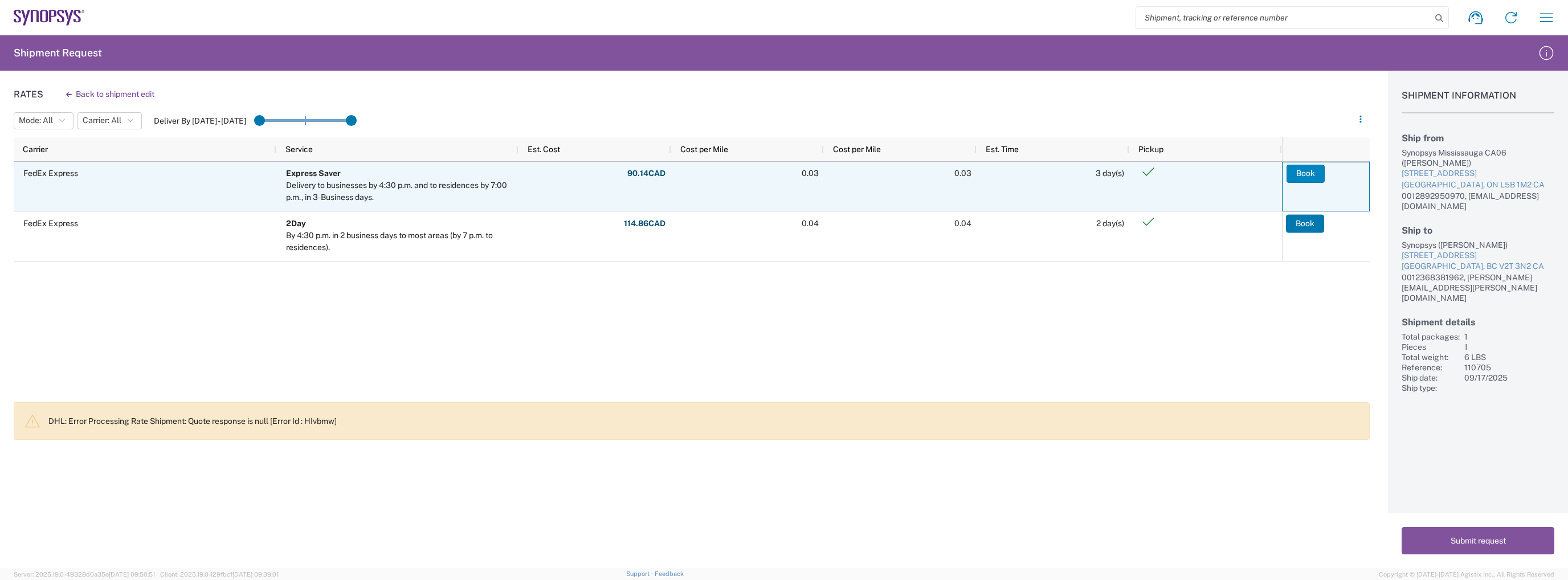
click at [1296, 168] on button "Book" at bounding box center [1305, 173] width 38 height 18
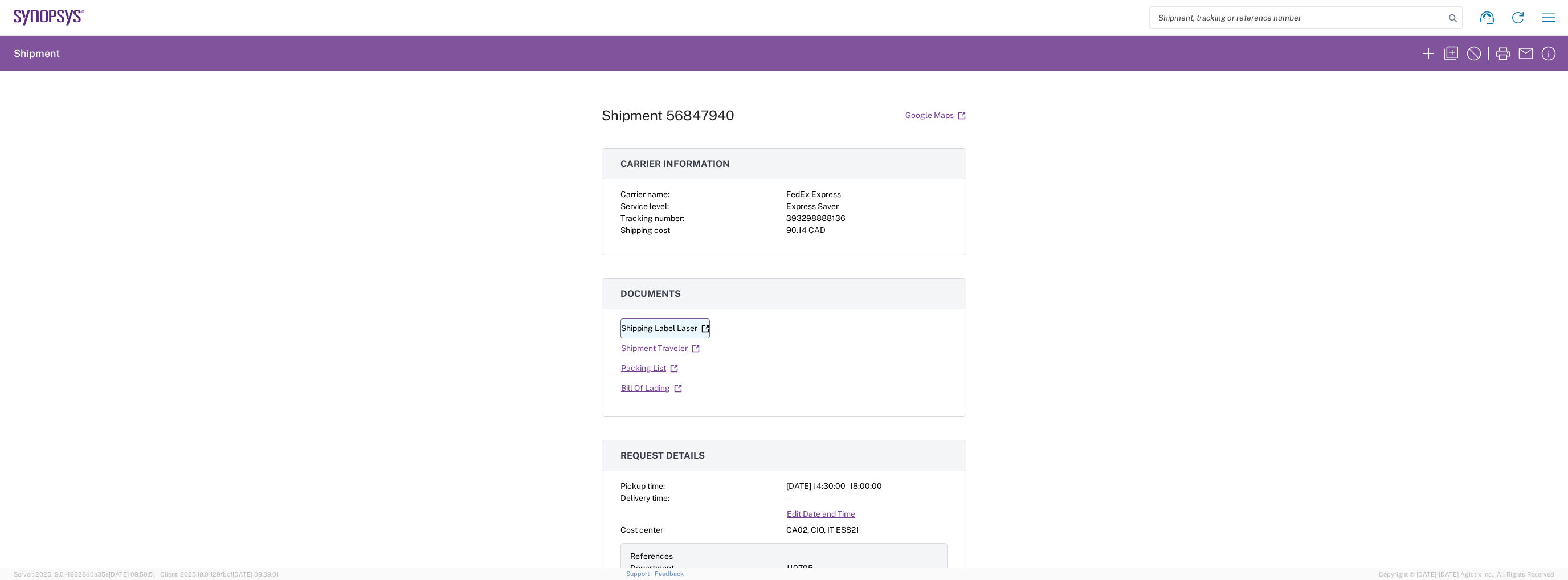
click at [688, 331] on link "Shipping Label Laser" at bounding box center [665, 328] width 90 height 20
click at [1434, 58] on icon "button" at bounding box center [1428, 53] width 18 height 18
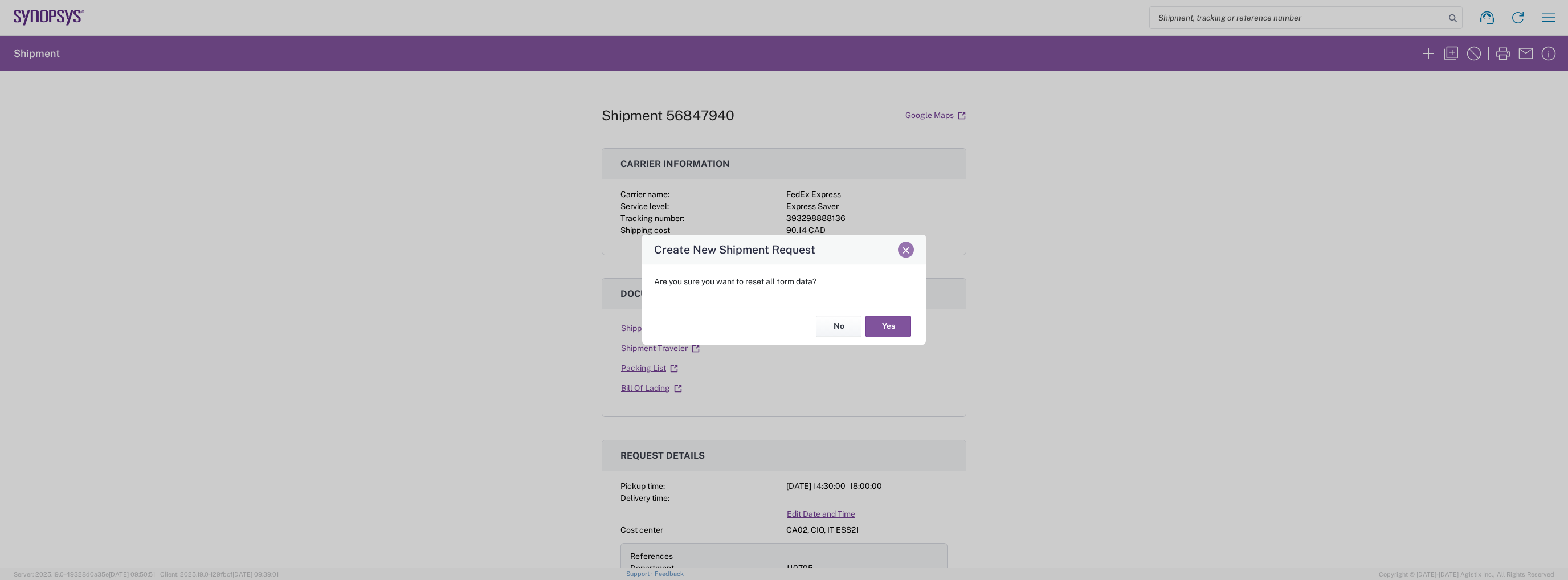
click at [907, 253] on span "Close" at bounding box center [906, 250] width 8 height 8
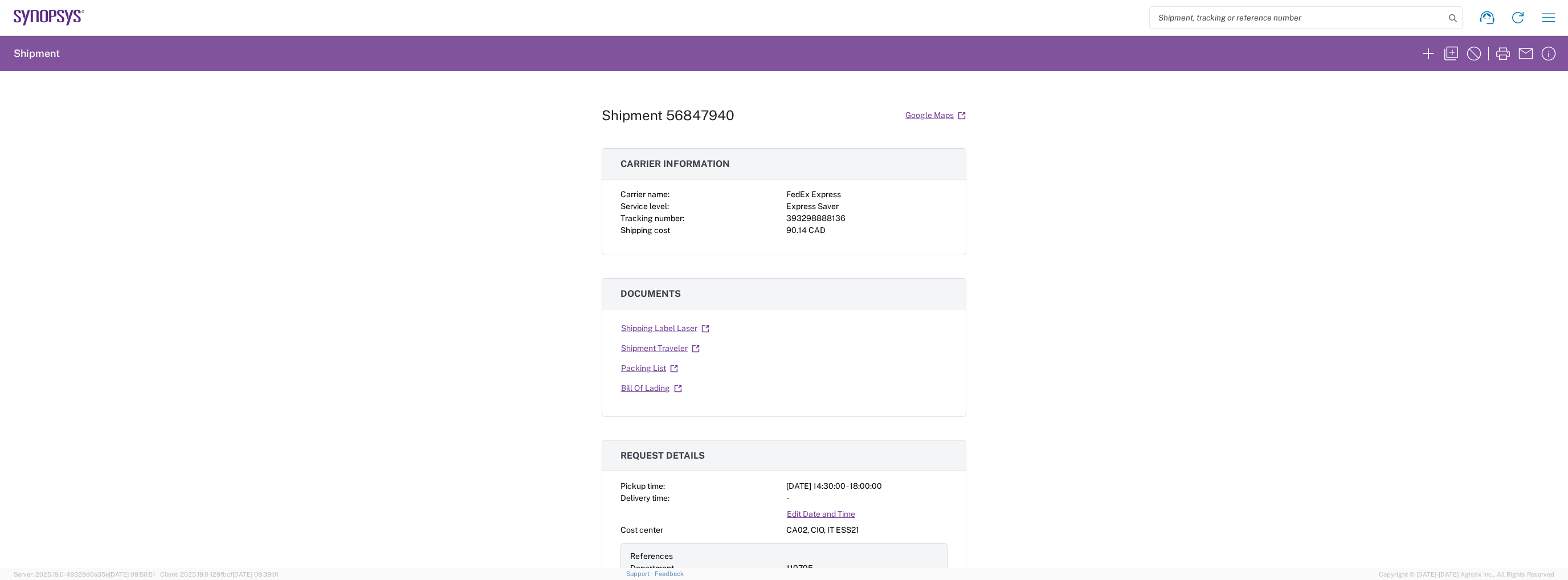
click at [35, 56] on h2 "Shipment" at bounding box center [37, 54] width 46 height 14
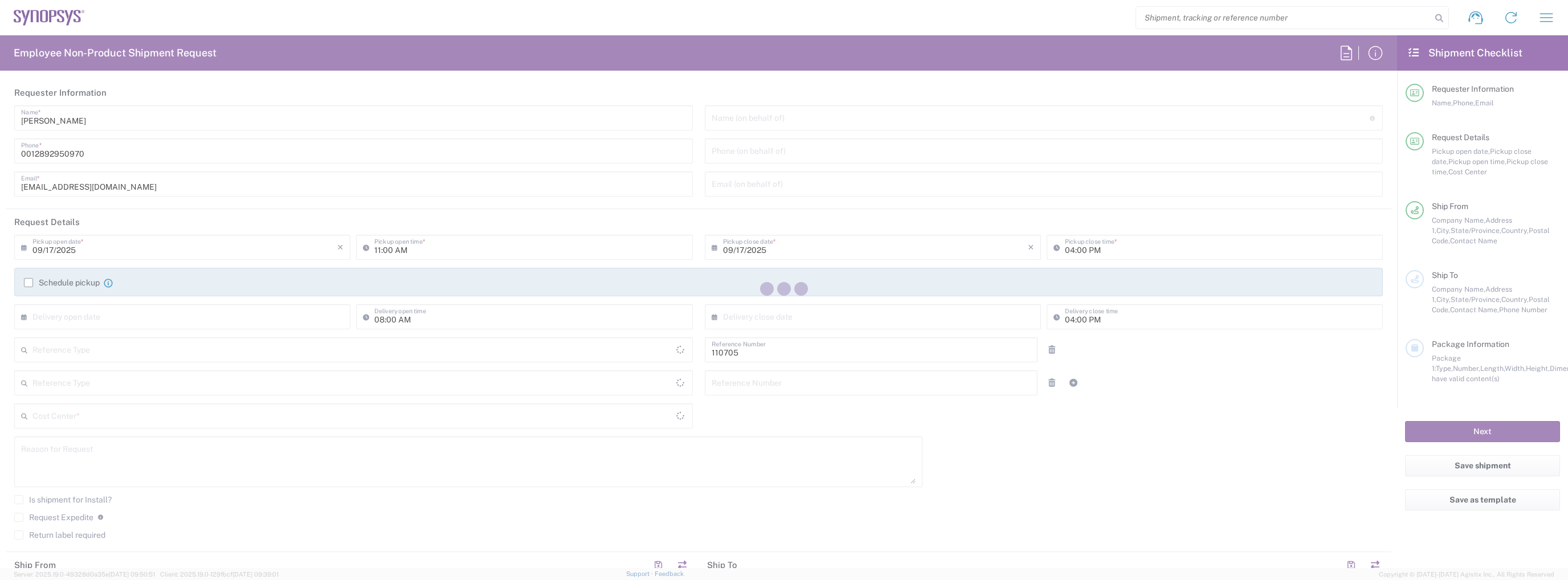
type input "Department"
type input "[GEOGRAPHIC_DATA]"
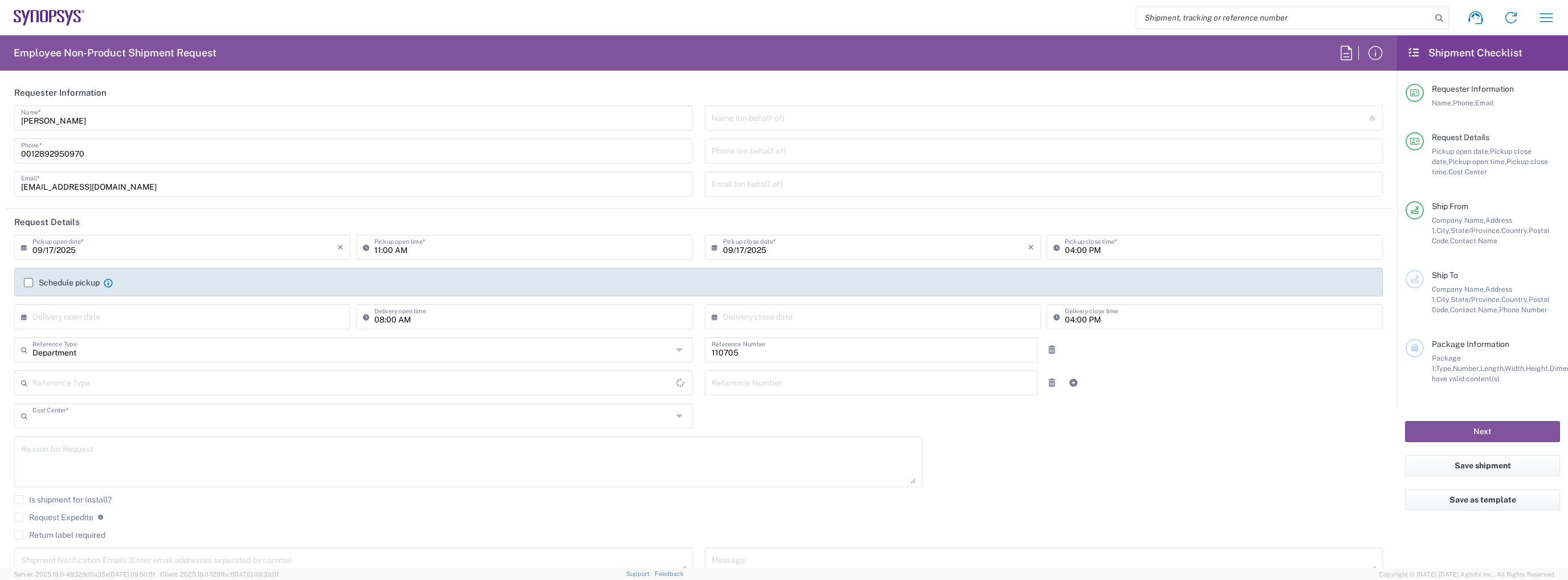
type input "CA02, CIO, IT ESS21 110705"
type input "Delivered at Place"
type input "[GEOGRAPHIC_DATA]"
type input "[GEOGRAPHIC_DATA] CA06"
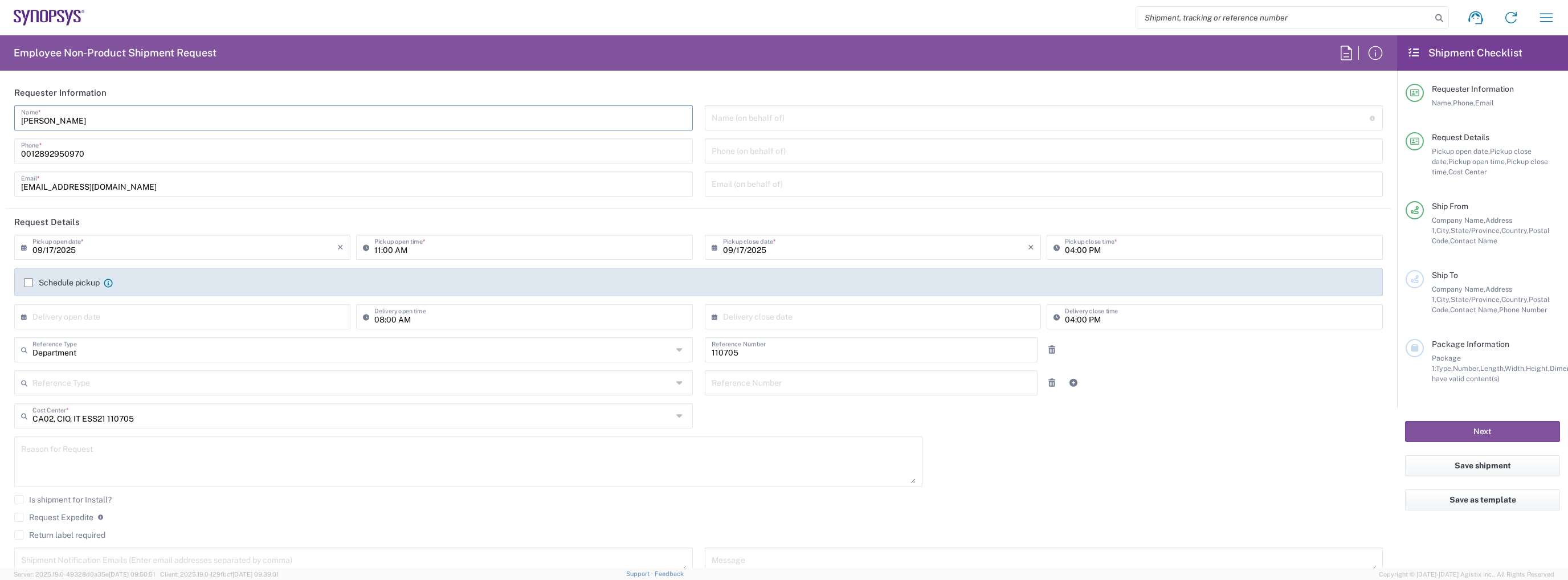
click at [169, 126] on input "[PERSON_NAME]" at bounding box center [353, 117] width 665 height 20
click at [170, 121] on input "[PERSON_NAME]" at bounding box center [353, 117] width 665 height 20
type input "IT Returns [GEOGRAPHIC_DATA]"
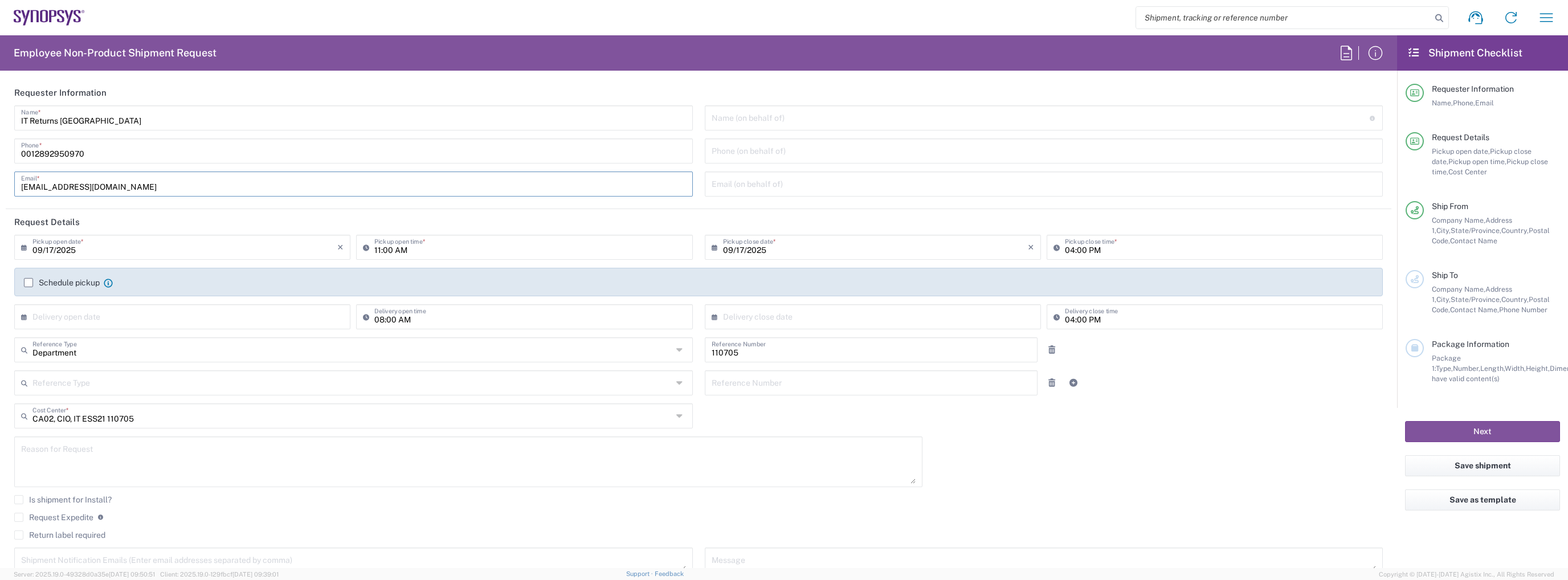
type input "[EMAIL_ADDRESS][DOMAIN_NAME]"
click at [67, 283] on label "Schedule pickup" at bounding box center [62, 282] width 76 height 9
click at [29, 283] on input "Schedule pickup" at bounding box center [29, 283] width 0 height 0
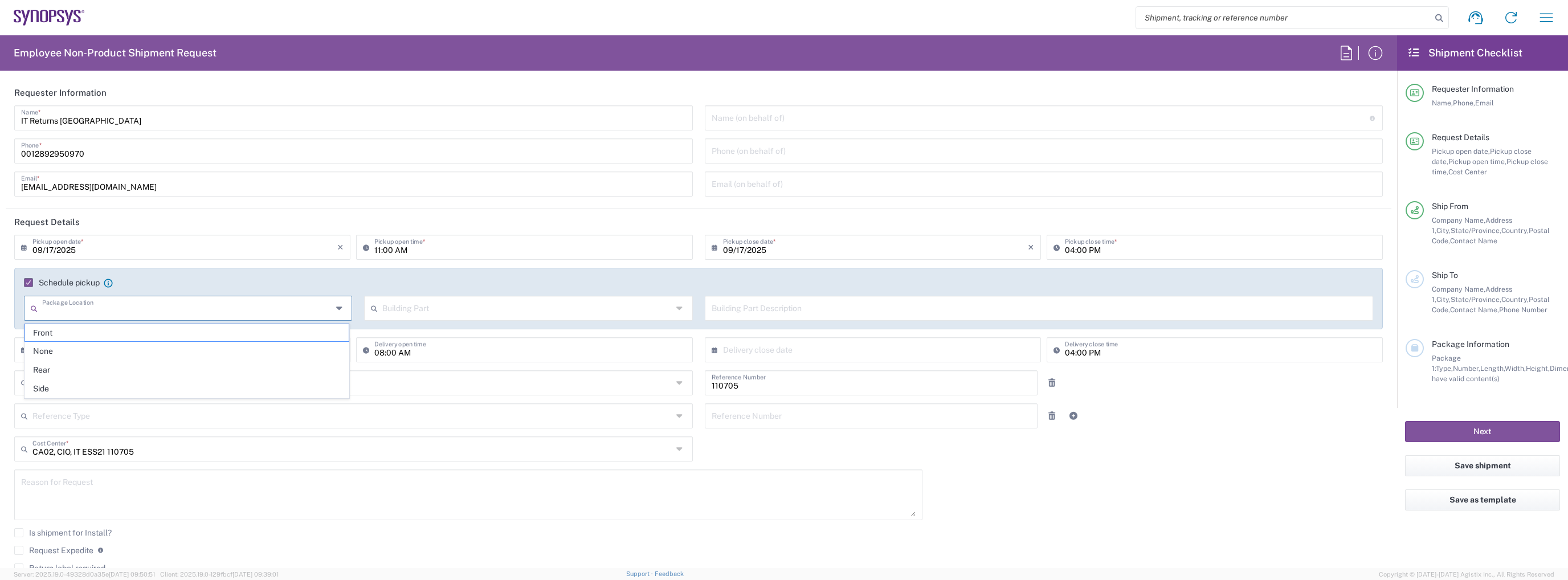
click at [196, 309] on input "text" at bounding box center [187, 307] width 290 height 20
click at [153, 333] on span "Front" at bounding box center [187, 333] width 324 height 18
type input "Front"
click at [446, 310] on input "text" at bounding box center [527, 307] width 290 height 20
click at [431, 418] on span "Suite" at bounding box center [524, 427] width 324 height 18
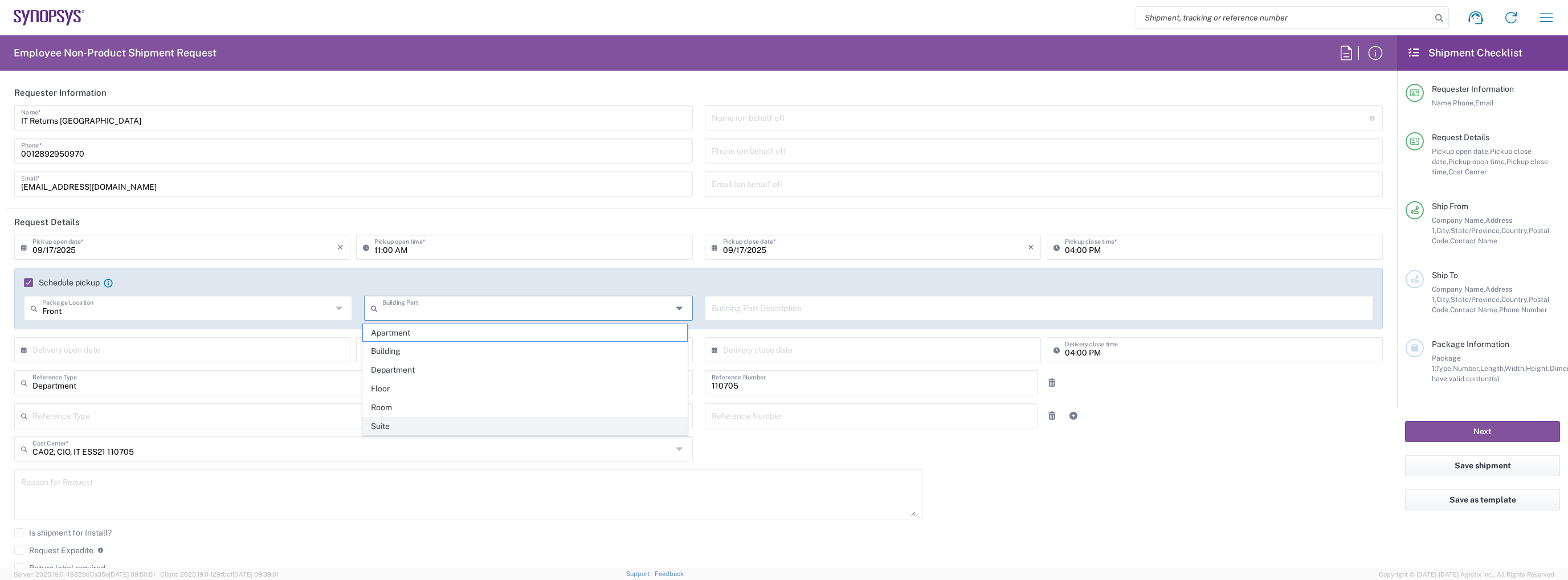
type input "Suite"
click at [817, 308] on input "text" at bounding box center [1039, 307] width 655 height 20
click at [374, 246] on input "11:00 AM" at bounding box center [530, 246] width 311 height 20
click at [390, 249] on input "02:00 AM" at bounding box center [530, 246] width 311 height 20
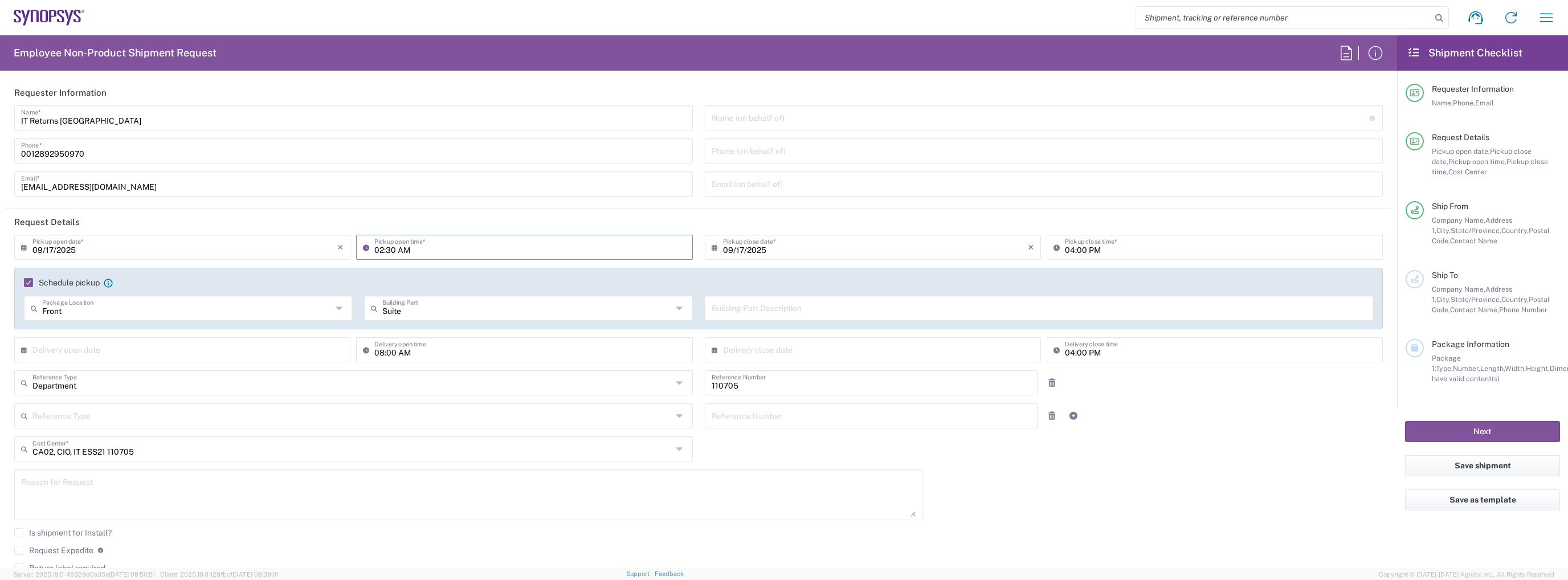
click at [402, 250] on input "02:30 AM" at bounding box center [530, 246] width 311 height 20
type input "02:30 PM"
click at [1065, 249] on input "04:00 PM" at bounding box center [1220, 246] width 311 height 20
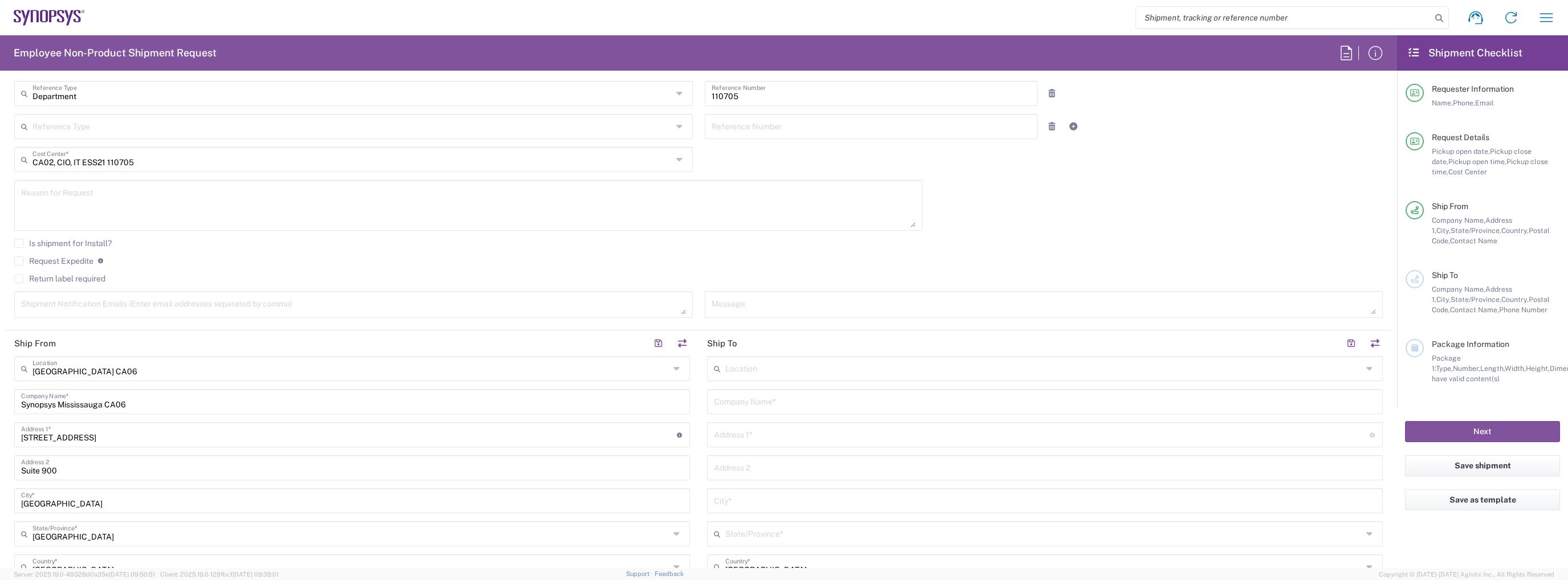
scroll to position [456, 0]
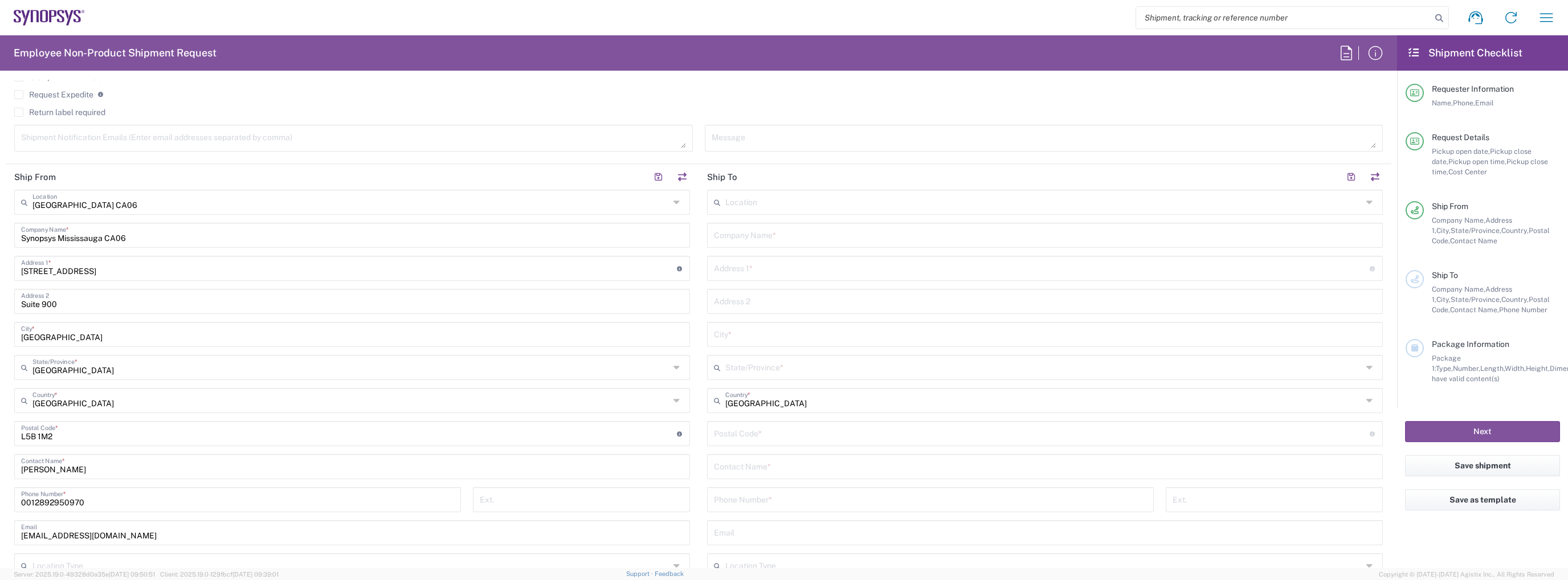
type input "06:00 PM"
click at [776, 198] on input "text" at bounding box center [1043, 201] width 637 height 20
click at [760, 220] on span "Nepean CA09" at bounding box center [1038, 225] width 669 height 18
type input "Nepean CA09"
type input "Synopsys Nepean CA09"
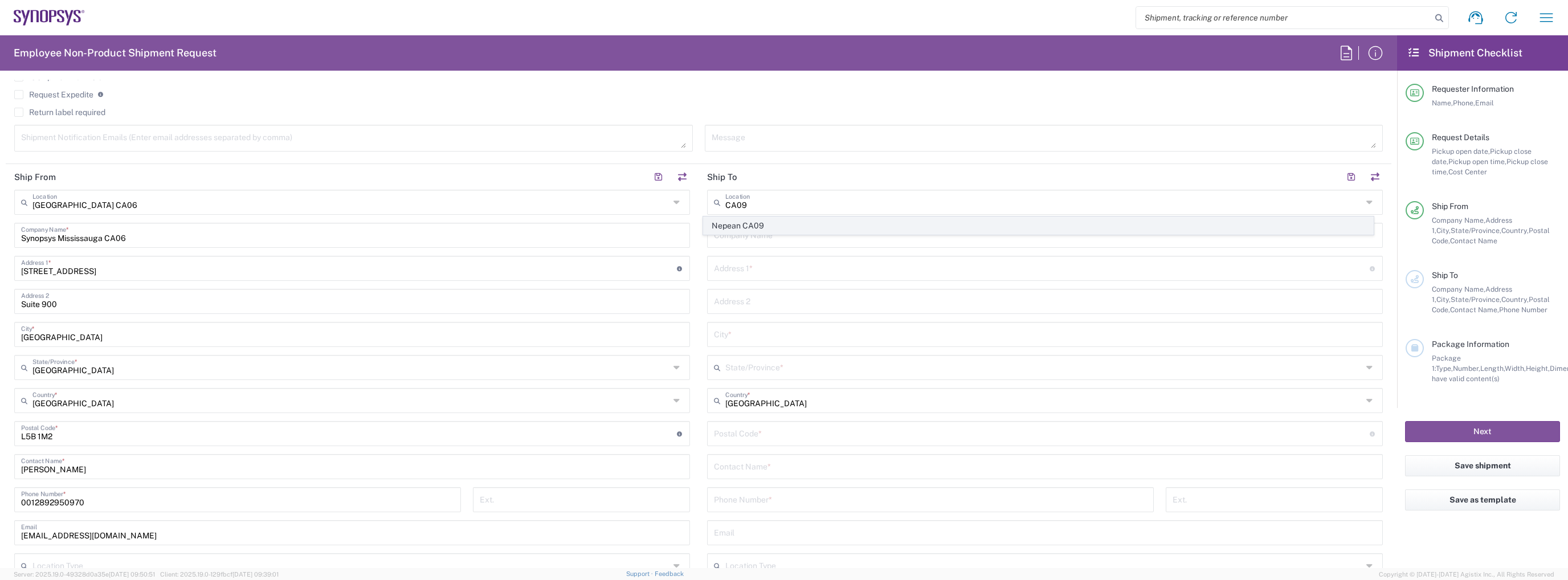
type input "One Antares Drive"
type input "Suite 300"
type input "[GEOGRAPHIC_DATA]"
type input "K2E 8C4"
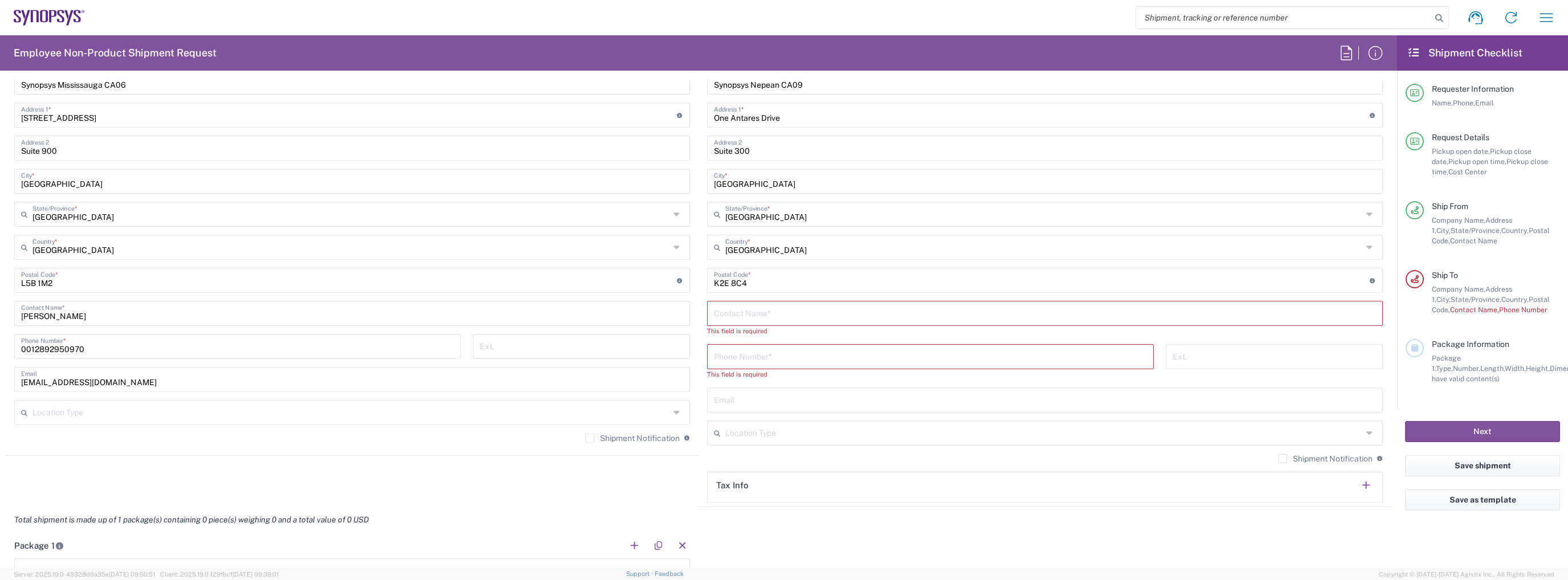
scroll to position [626, 0]
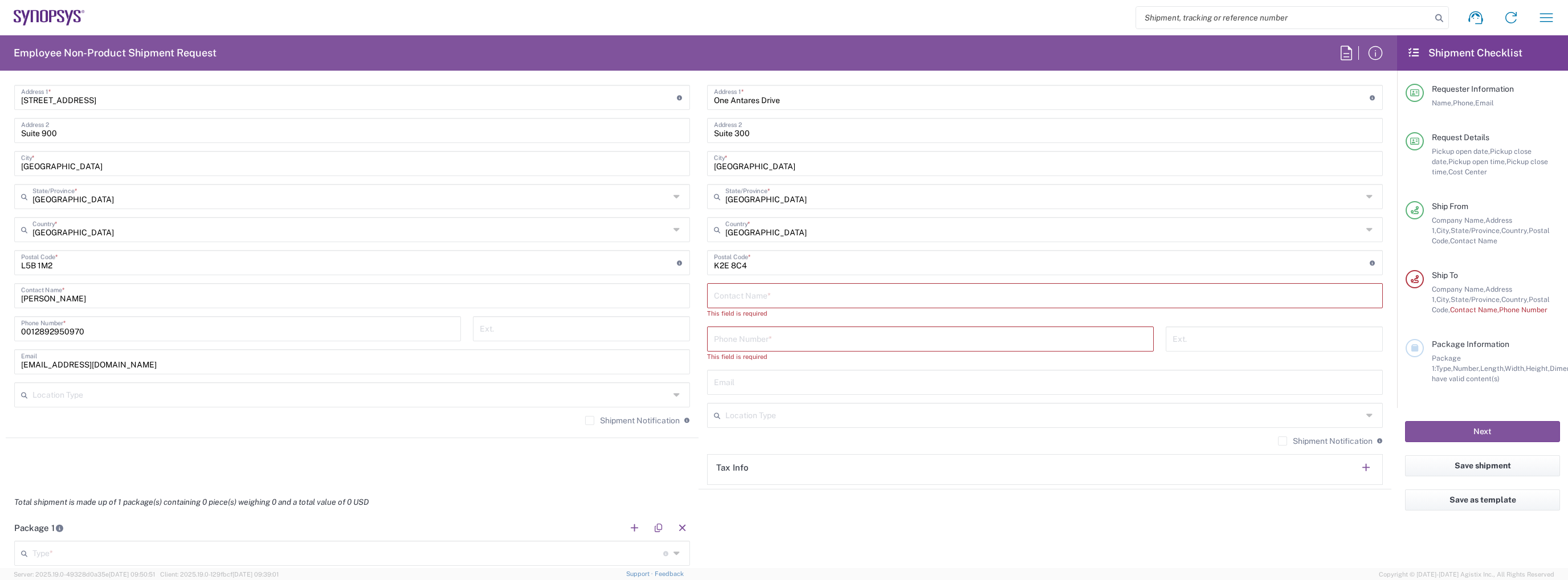
click at [778, 304] on div "Contact Name *" at bounding box center [1045, 295] width 676 height 25
click at [785, 298] on input "text" at bounding box center [1045, 294] width 662 height 20
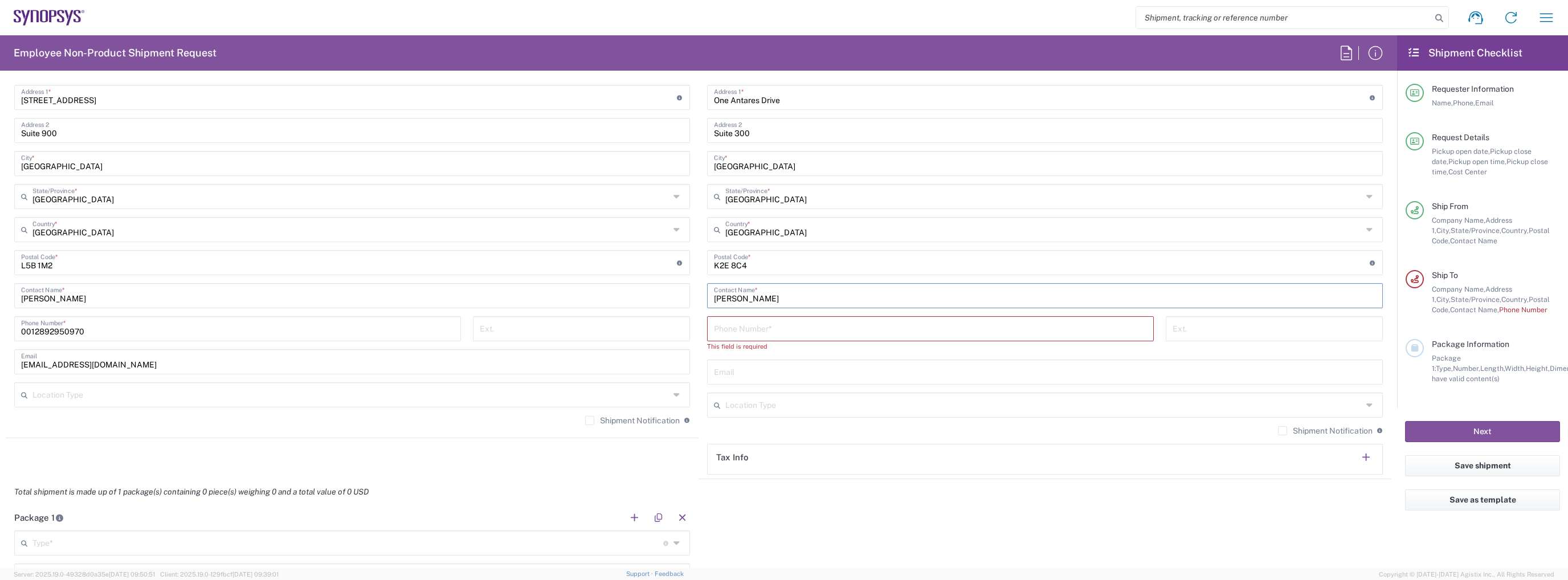
type input "[PERSON_NAME]"
click at [783, 323] on input "tel" at bounding box center [930, 327] width 433 height 20
paste input "tel:[PHONE_NUMBER]"
drag, startPoint x: 720, startPoint y: 331, endPoint x: 693, endPoint y: 331, distance: 27.0
click at [693, 331] on div "Ship From [GEOGRAPHIC_DATA] [GEOGRAPHIC_DATA] Location [GEOGRAPHIC_DATA] [GEOGR…" at bounding box center [698, 236] width 1385 height 486
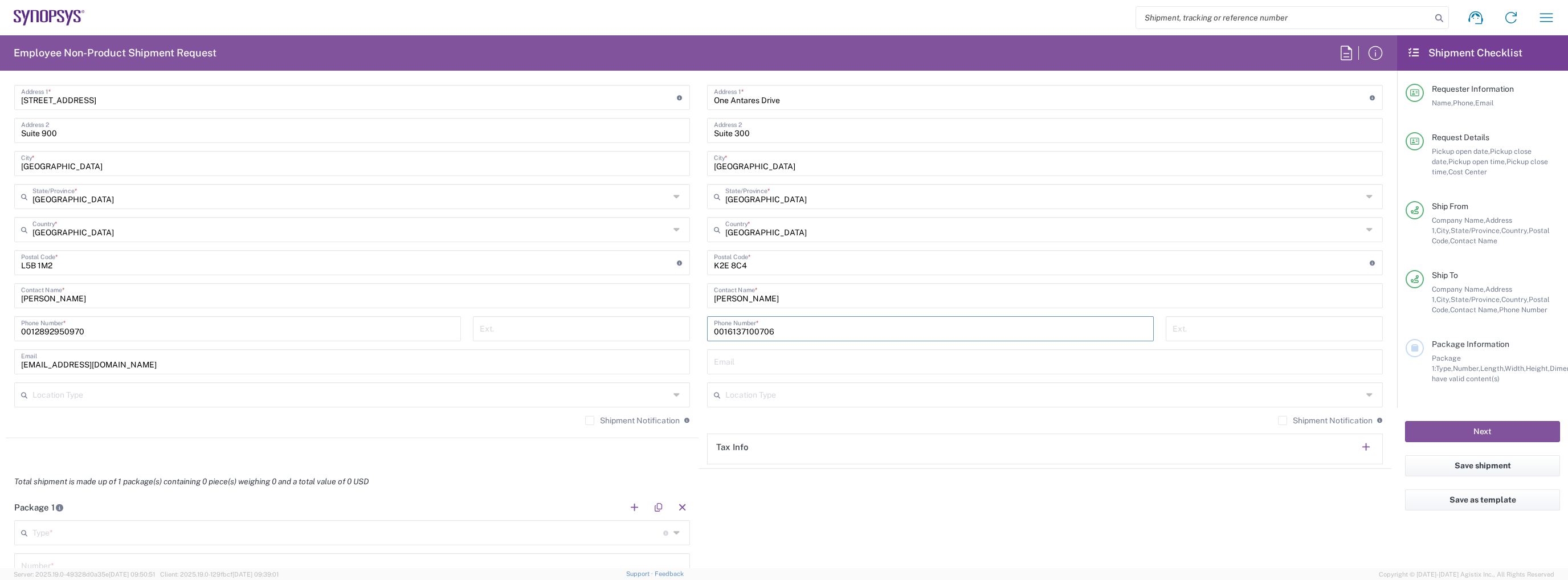
type input "0016137100706"
click at [759, 363] on input "text" at bounding box center [1045, 361] width 662 height 20
click at [752, 352] on input "text" at bounding box center [1045, 361] width 662 height 20
paste input "[EMAIL_ADDRESS][DOMAIN_NAME]"
type input "[EMAIL_ADDRESS][DOMAIN_NAME]"
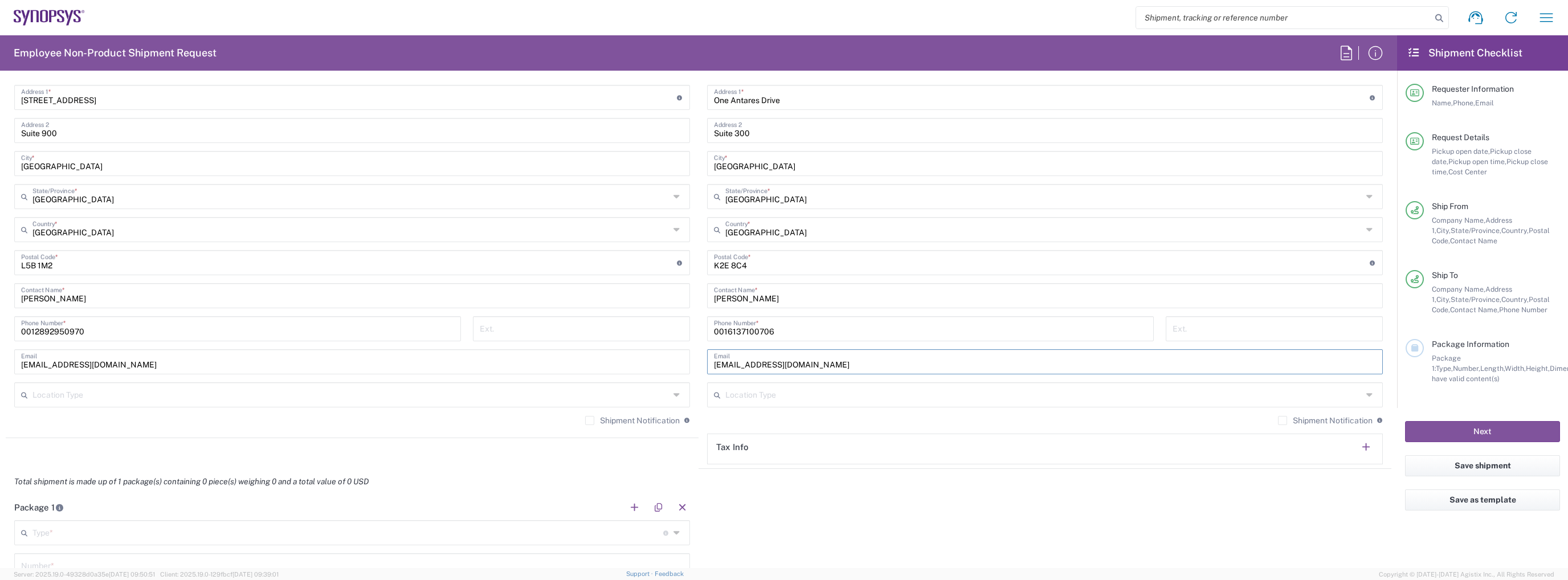
click at [1296, 418] on label "Shipment Notification" at bounding box center [1325, 420] width 94 height 9
click at [1283, 420] on input "Shipment Notification" at bounding box center [1283, 420] width 0 height 0
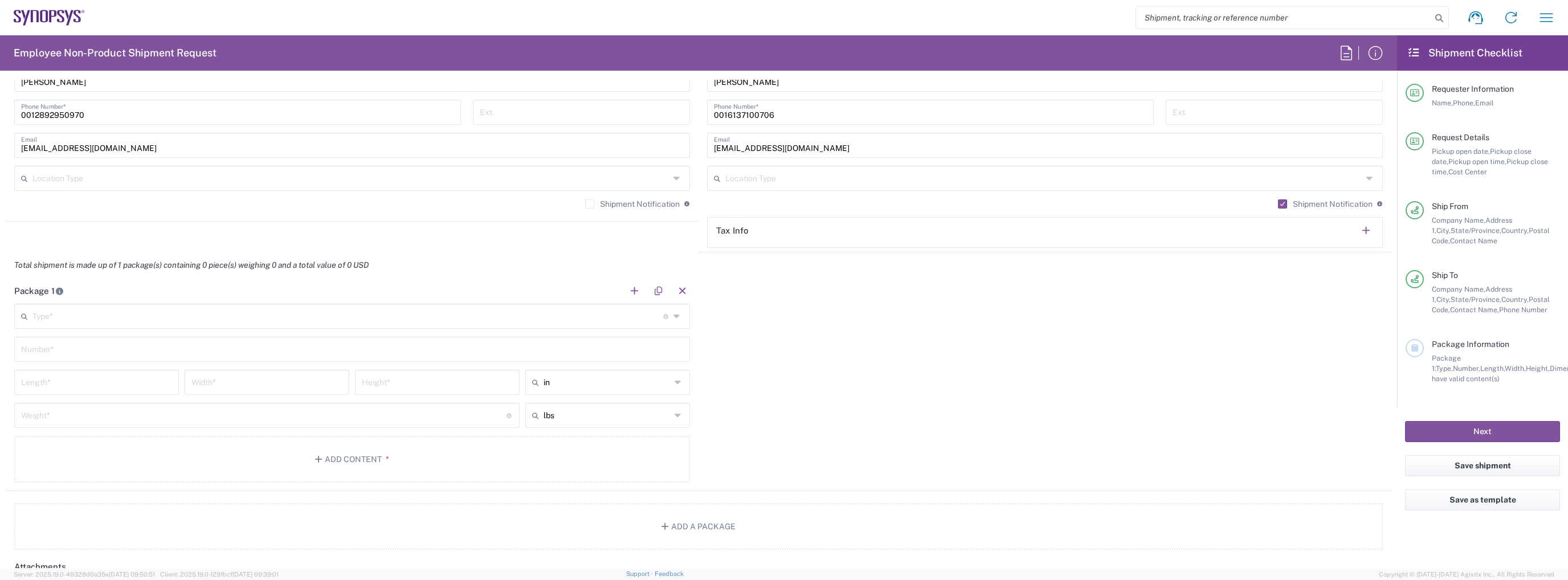
scroll to position [911, 0]
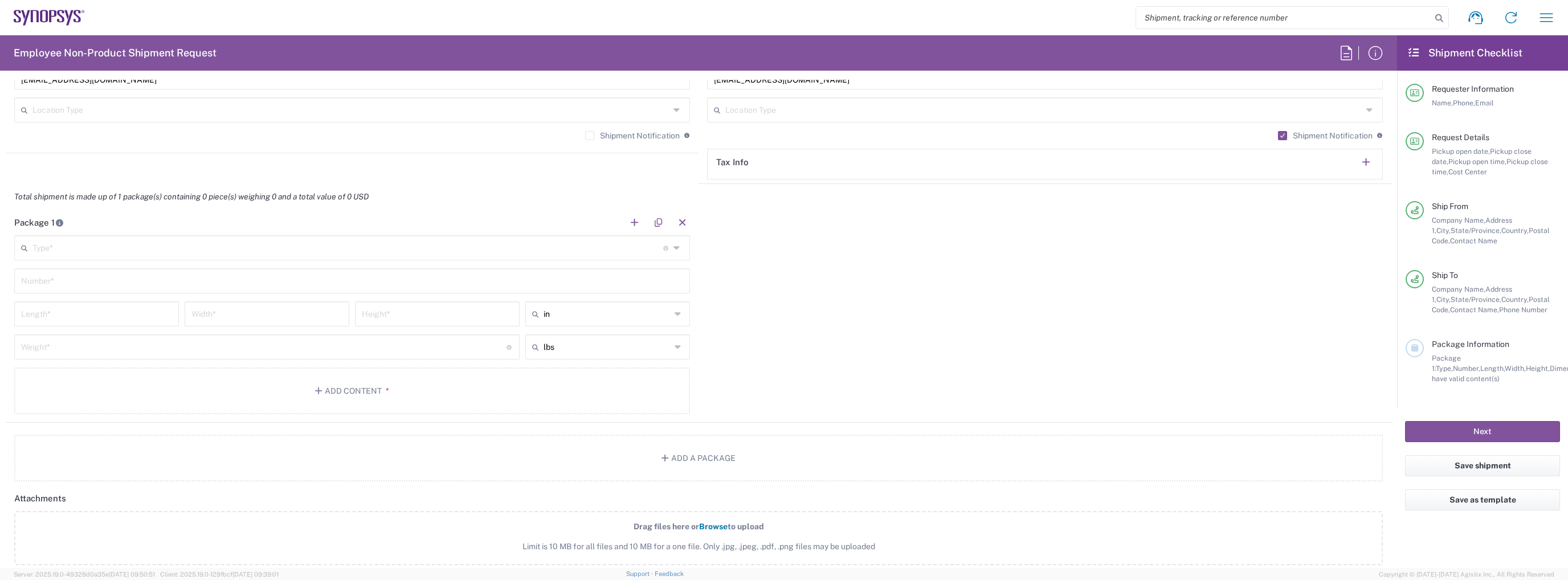
click at [388, 238] on input "text" at bounding box center [348, 247] width 630 height 20
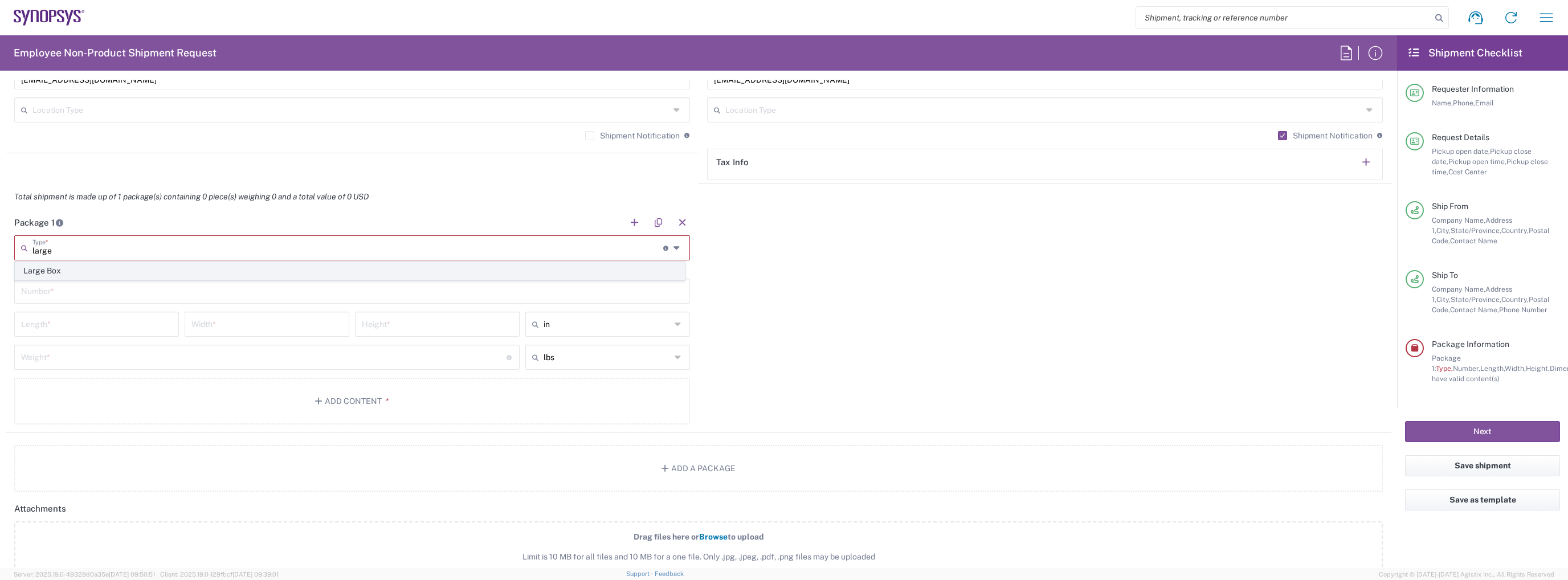
click at [348, 266] on span "Large Box" at bounding box center [350, 271] width 669 height 18
type input "Large Box"
type input "17.5"
type input "12.5"
type input "3"
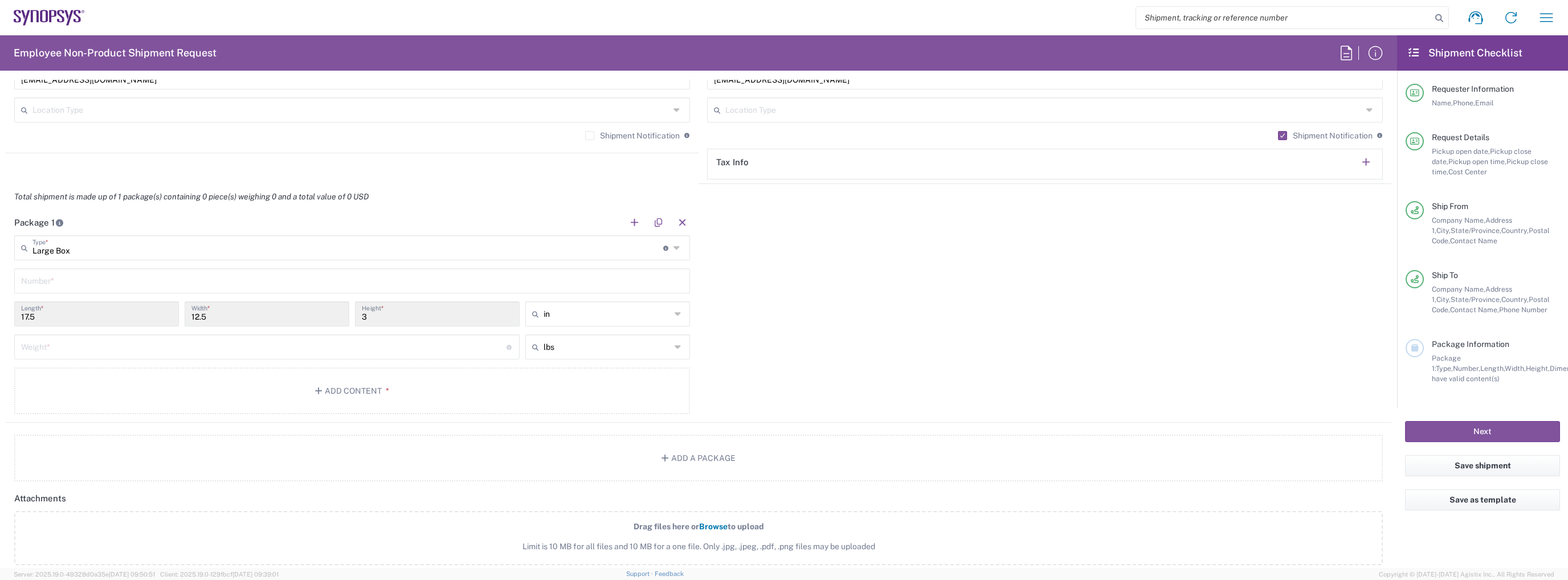
click at [310, 291] on div "Number *" at bounding box center [352, 280] width 676 height 25
click at [310, 276] on input "text" at bounding box center [352, 279] width 662 height 20
type input "1"
click at [350, 378] on button "Add Content *" at bounding box center [352, 391] width 676 height 47
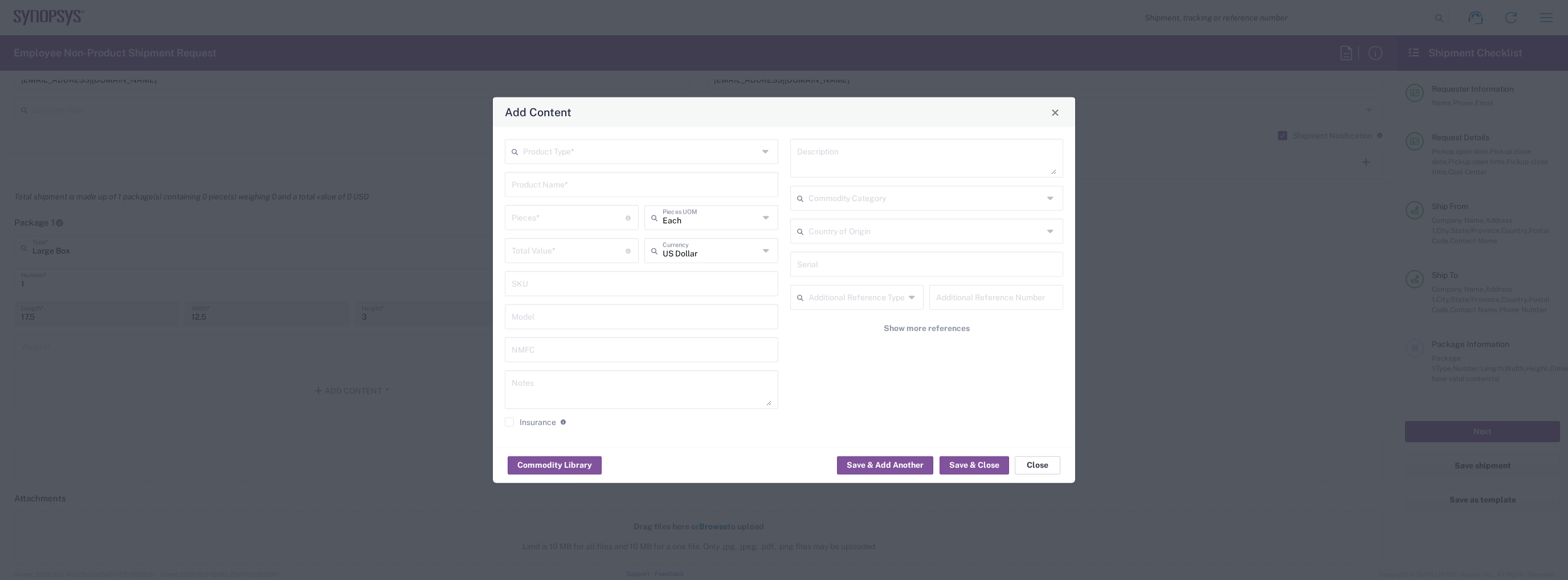
click at [1043, 466] on button "Close" at bounding box center [1037, 465] width 46 height 18
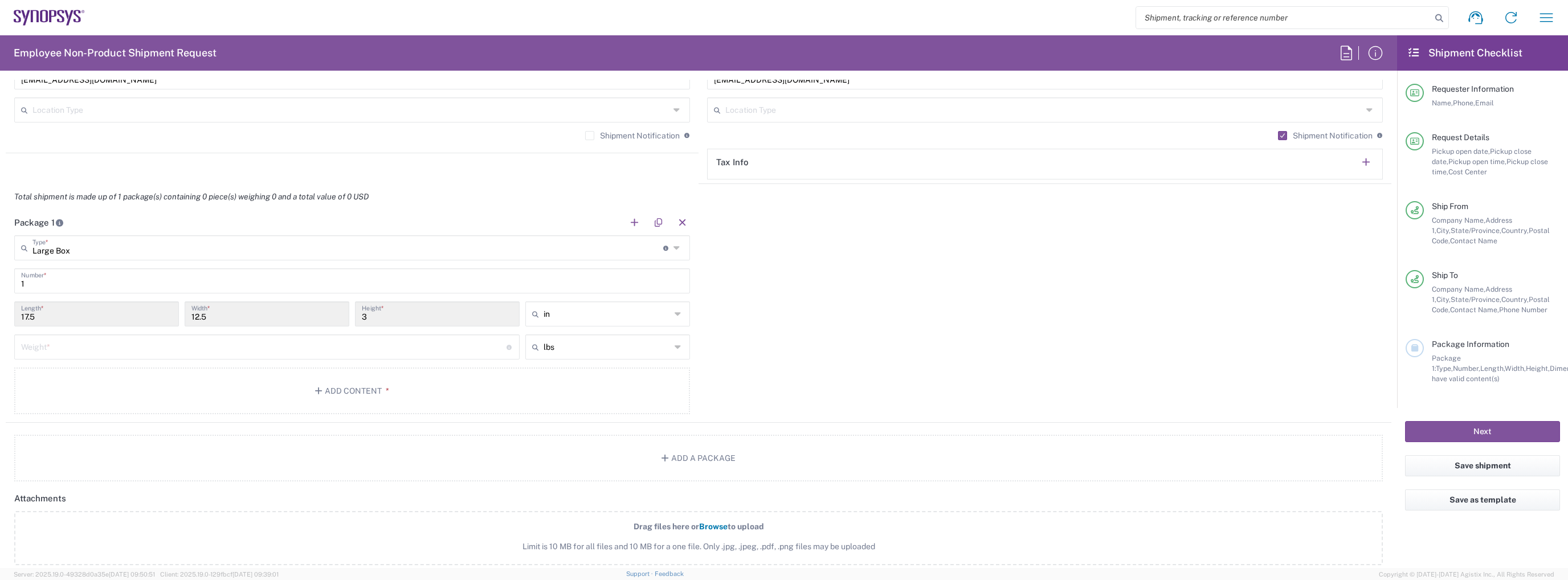
click at [285, 340] on input "number" at bounding box center [264, 346] width 485 height 20
type input "5"
click at [314, 380] on button "Add Content *" at bounding box center [352, 391] width 676 height 47
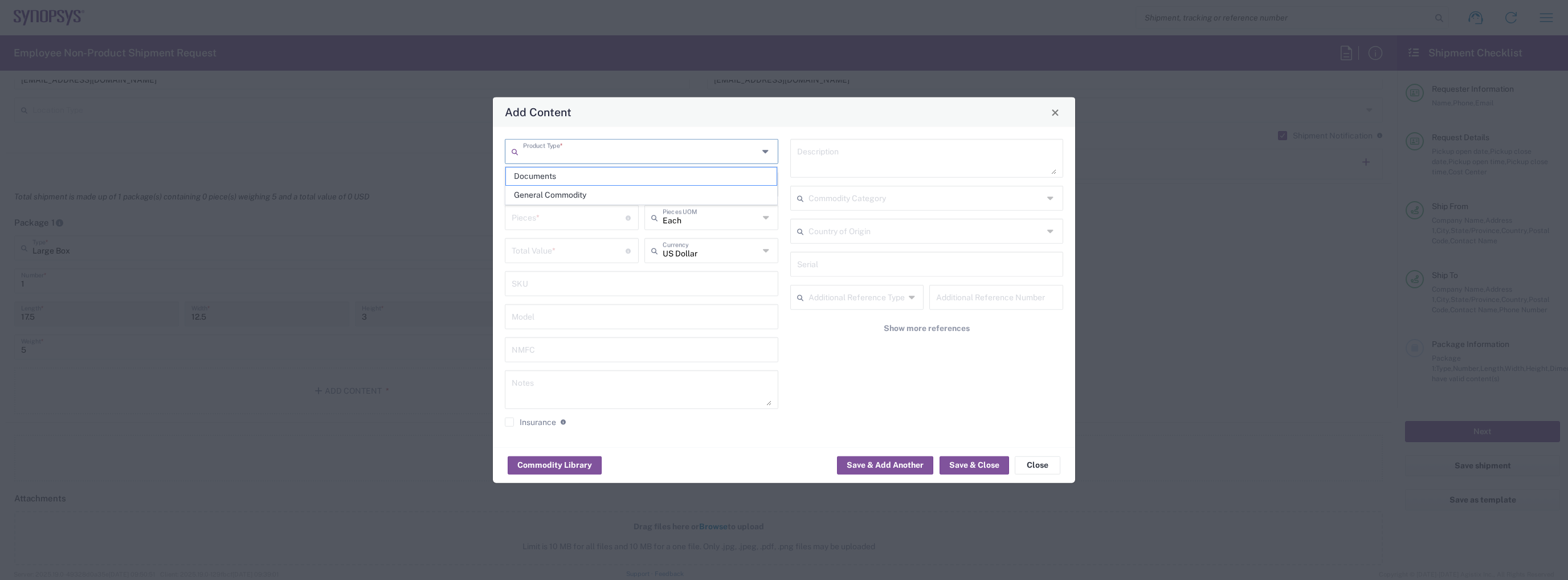
click at [556, 154] on input "text" at bounding box center [641, 150] width 235 height 20
click at [621, 192] on span "General Commodity" at bounding box center [641, 195] width 271 height 18
type input "General Commodity"
click at [613, 182] on input "text" at bounding box center [641, 183] width 260 height 20
click at [592, 192] on input "1" at bounding box center [637, 183] width 250 height 20
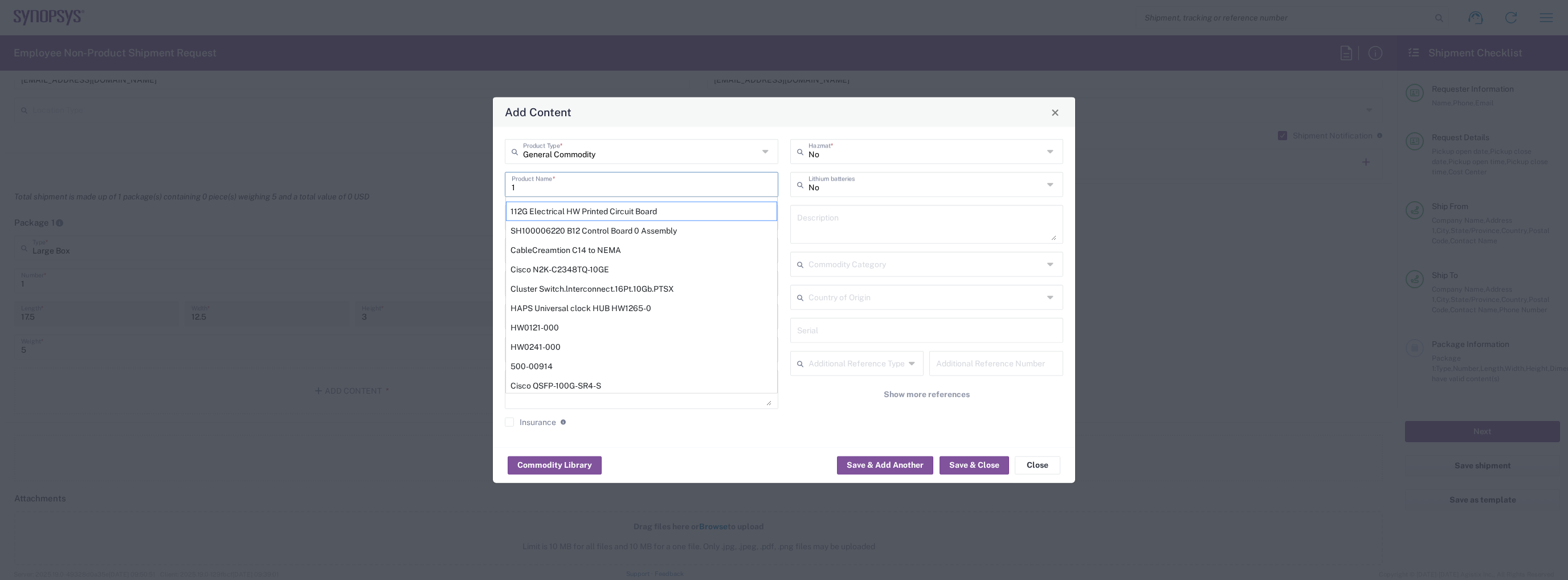
click at [592, 192] on input "1" at bounding box center [641, 183] width 260 height 20
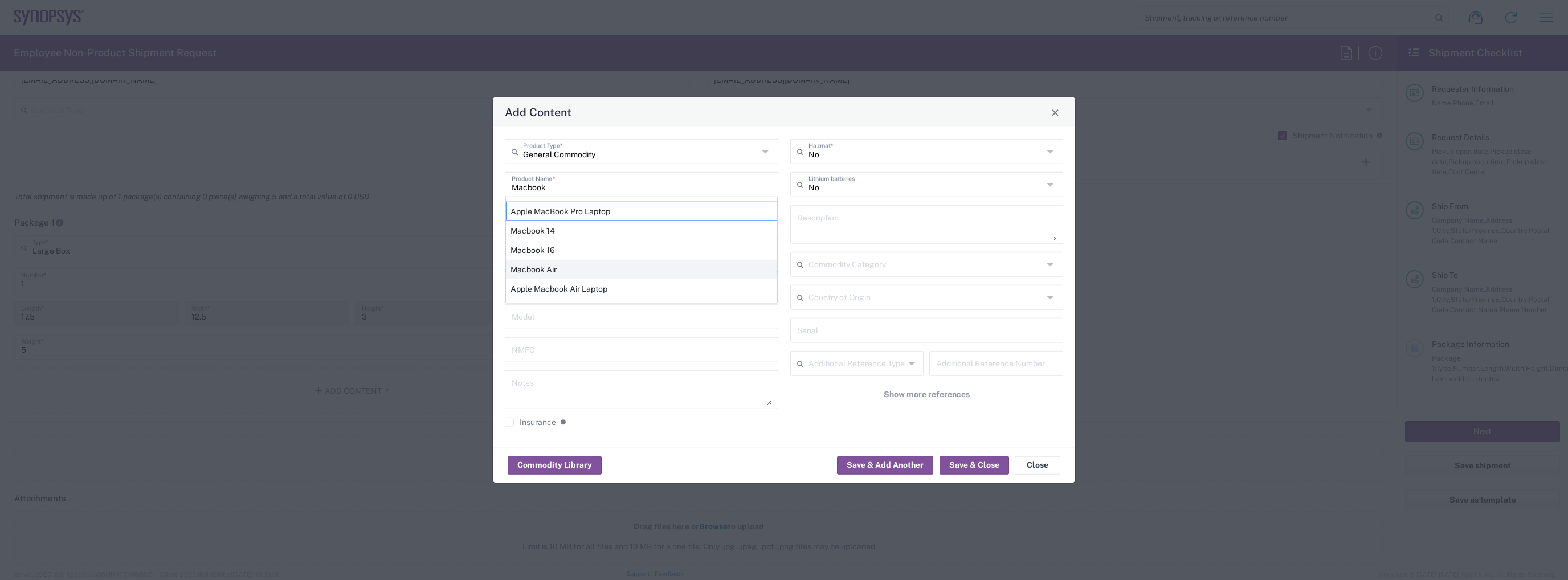
click at [569, 262] on div "Macbook Air" at bounding box center [641, 269] width 271 height 20
type input "Macbook Air"
type textarea "LAPTOP COMPUTER"
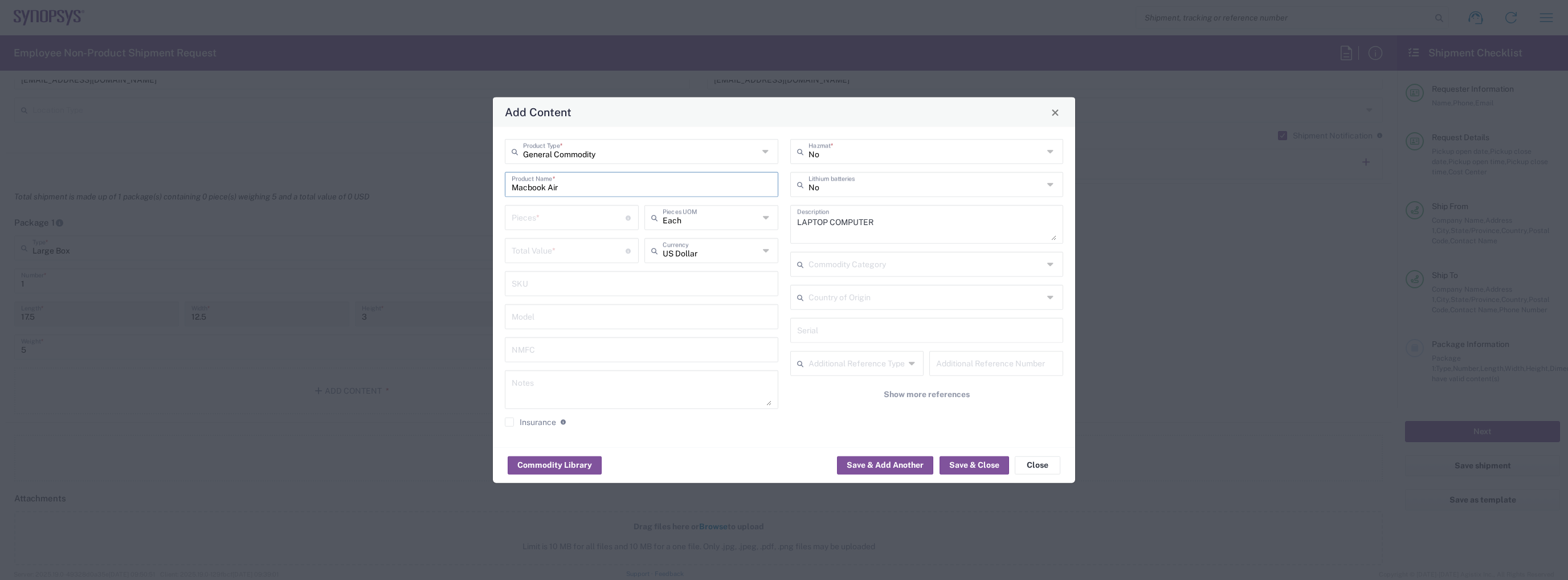
click at [552, 221] on input "number" at bounding box center [569, 216] width 114 height 20
type input "1"
click at [552, 238] on div "Total Value * Total value of all the pieces" at bounding box center [571, 251] width 134 height 25
click at [552, 247] on input "number" at bounding box center [569, 249] width 114 height 20
type input "1299"
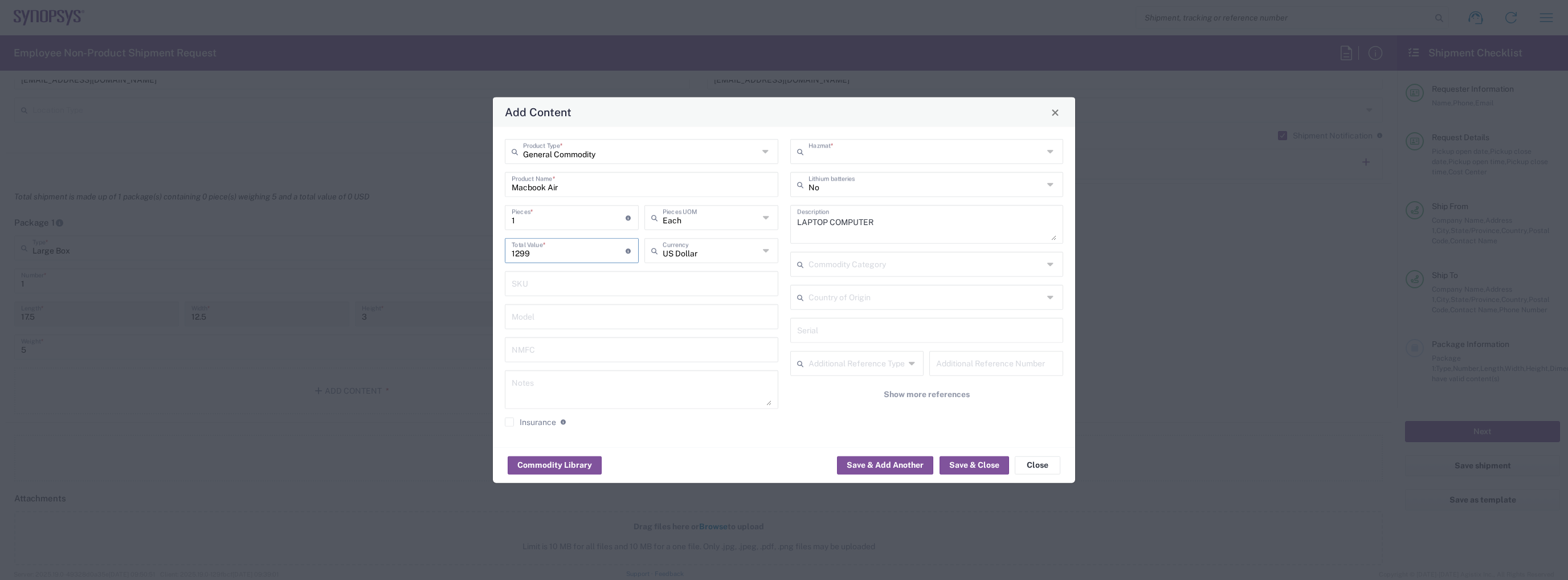
click at [936, 156] on input "text" at bounding box center [926, 150] width 235 height 20
click at [934, 126] on div "Add Content" at bounding box center [783, 112] width 582 height 30
type input "No"
click at [916, 189] on input "text" at bounding box center [926, 183] width 235 height 20
click at [891, 223] on span "Yes" at bounding box center [927, 228] width 271 height 18
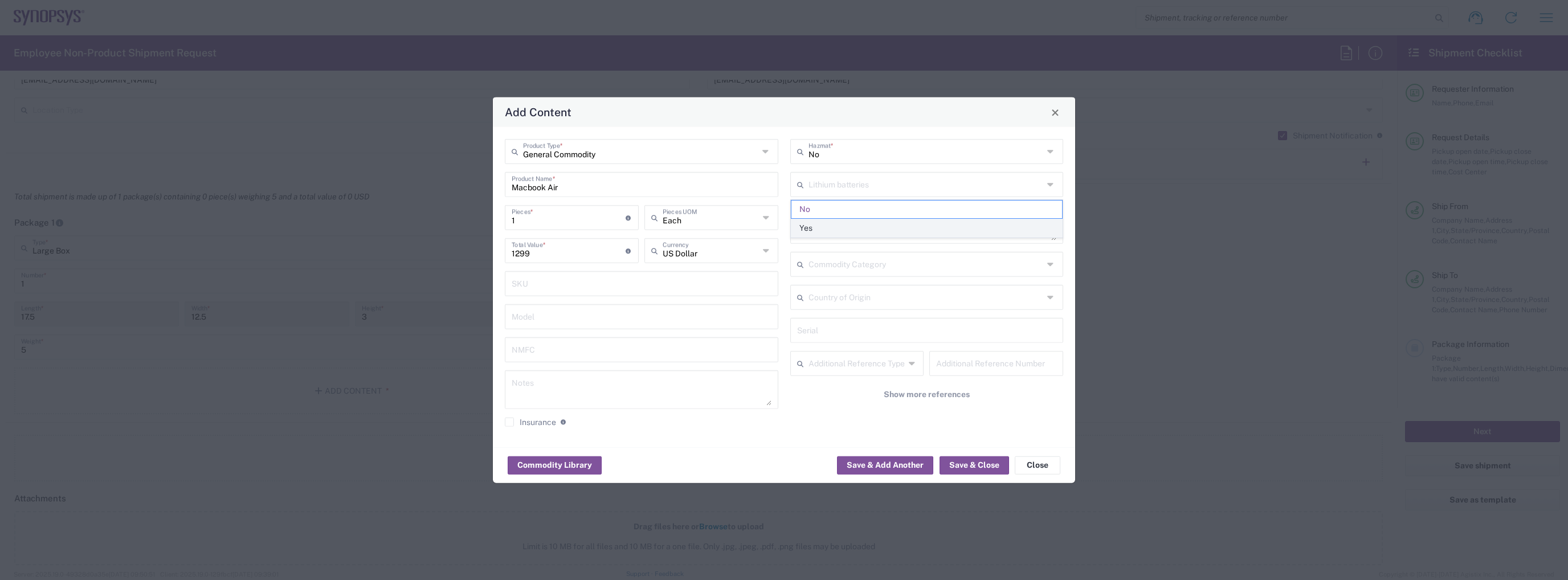
type input "Yes"
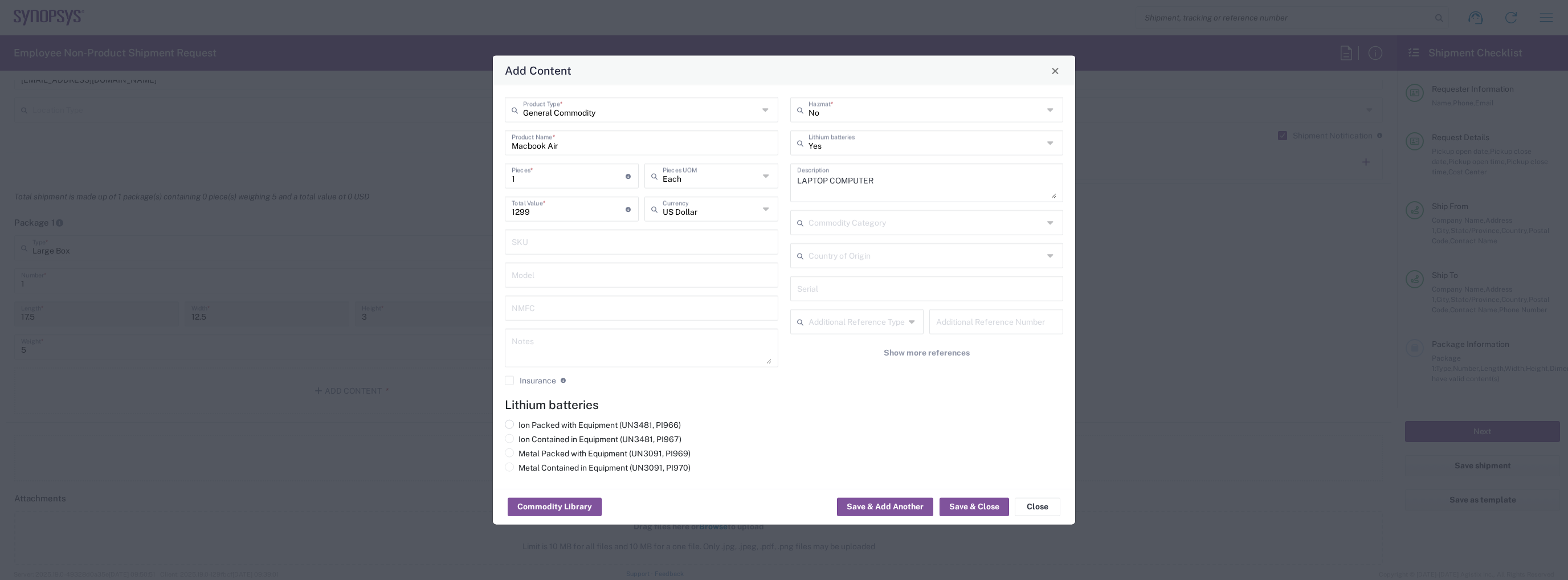
click at [552, 432] on div "Ion Packed with Equipment (UN3481, PI966)" at bounding box center [592, 427] width 176 height 14
click at [555, 432] on div "Ion Packed with Equipment (UN3481, PI966)" at bounding box center [592, 427] width 176 height 14
click at [560, 435] on label "Ion Contained in Equipment (UN3481, PI967)" at bounding box center [593, 439] width 177 height 10
click at [526, 435] on input "Ion Contained in Equipment (UN3481, PI967)" at bounding box center [522, 437] width 7 height 7
radio input "true"
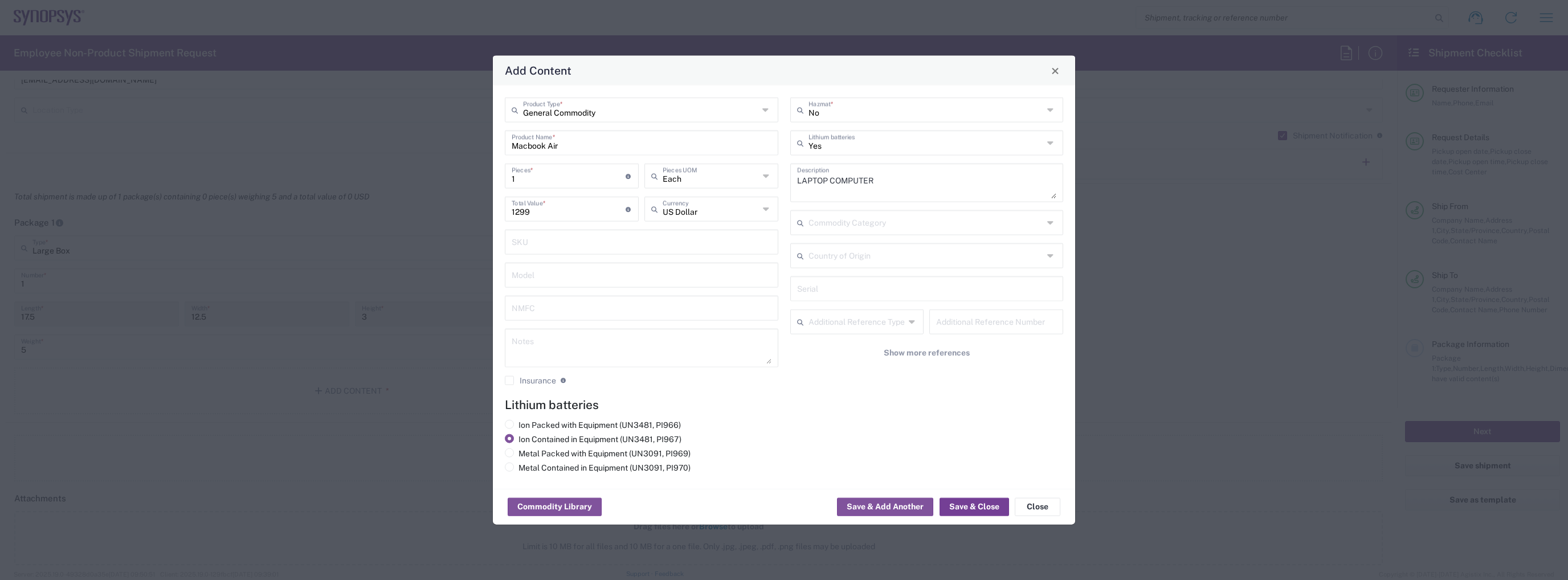
click at [961, 500] on button "Save & Close" at bounding box center [974, 507] width 69 height 18
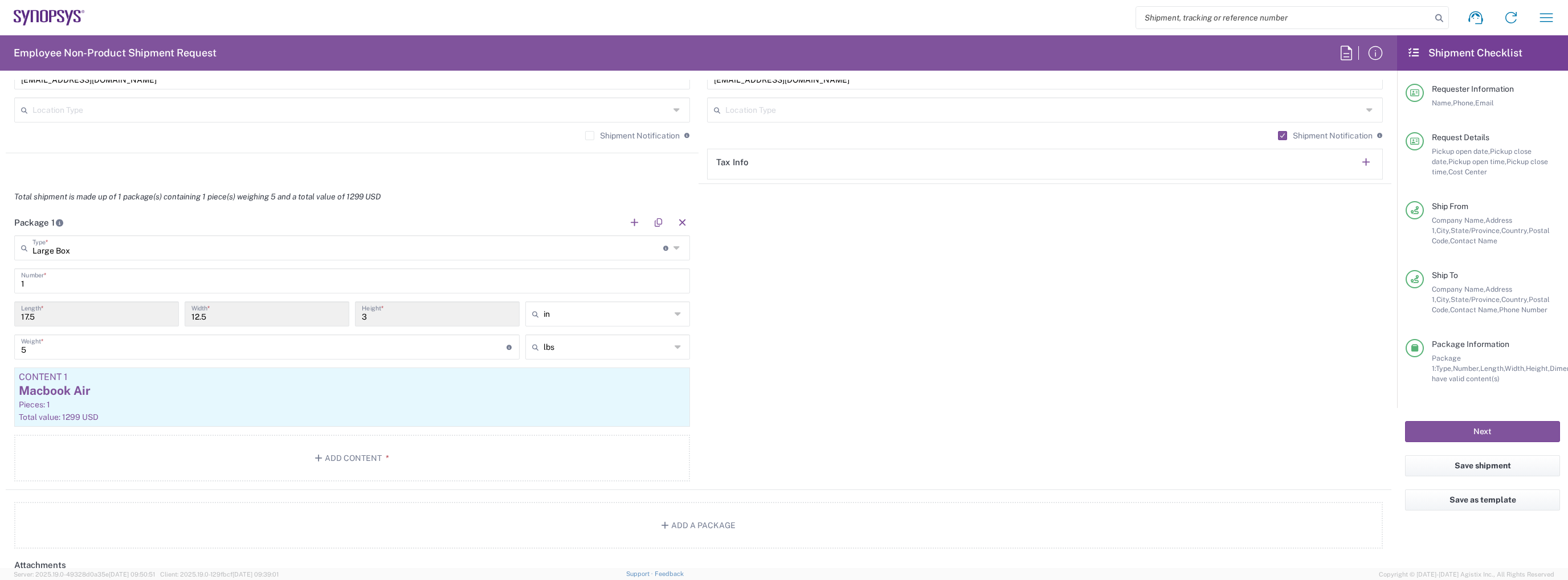
scroll to position [1196, 0]
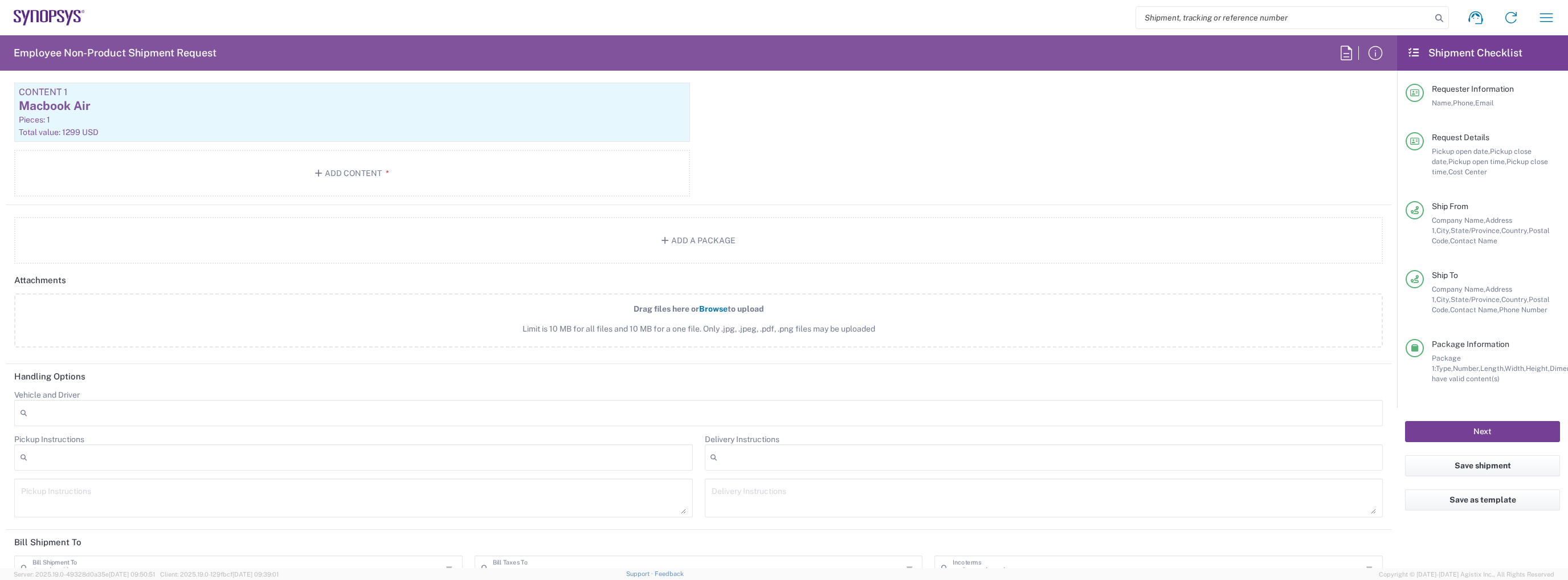
click at [1480, 429] on button "Next" at bounding box center [1482, 431] width 155 height 21
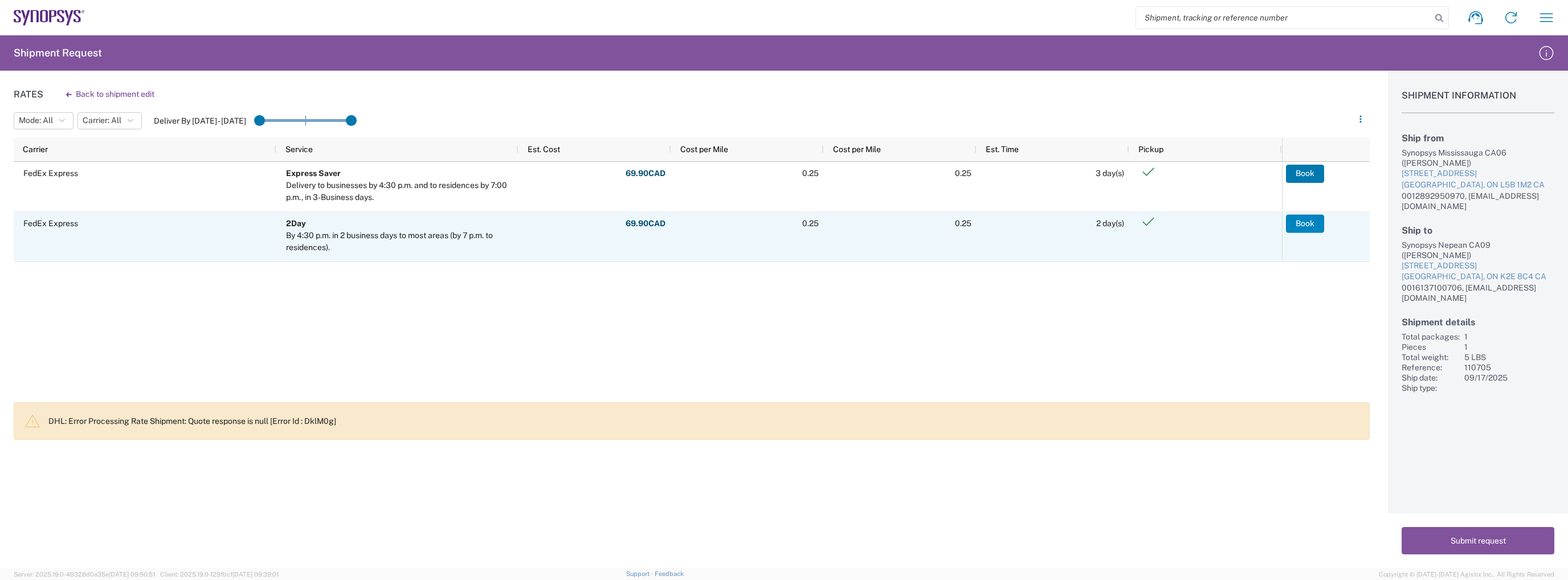
click at [1311, 224] on button "Book" at bounding box center [1305, 223] width 38 height 18
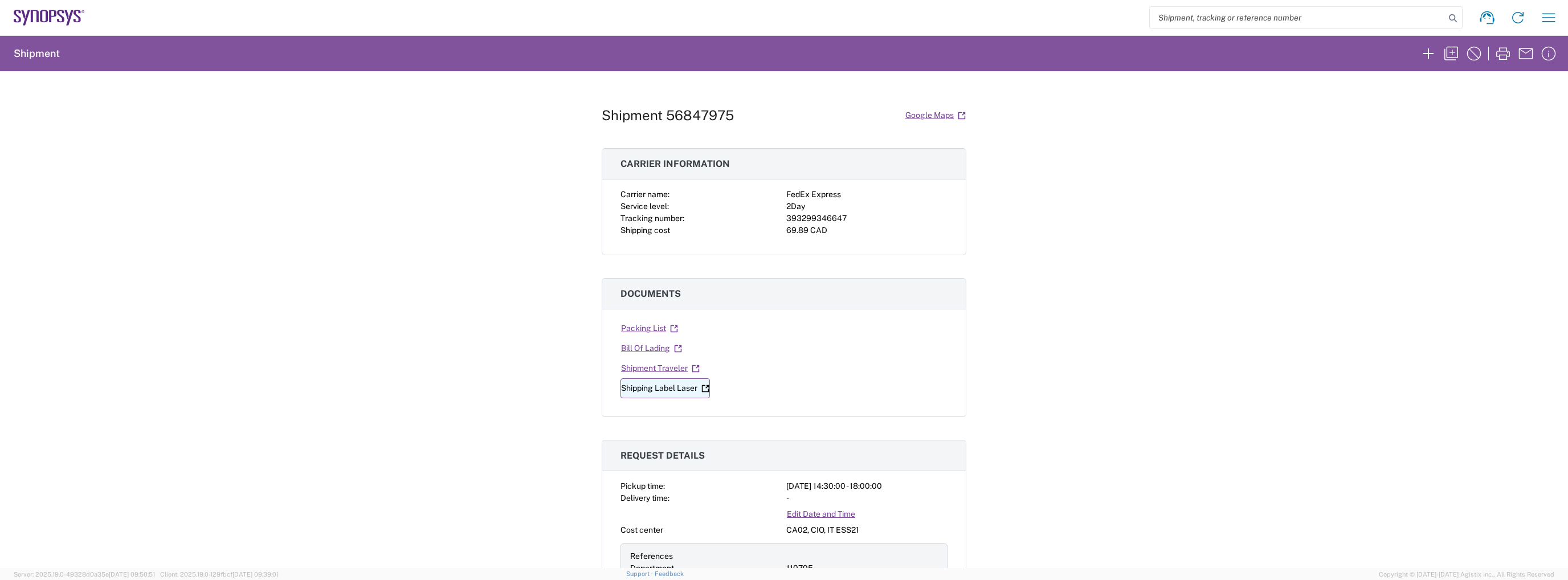
click at [676, 389] on link "Shipping Label Laser" at bounding box center [665, 388] width 90 height 20
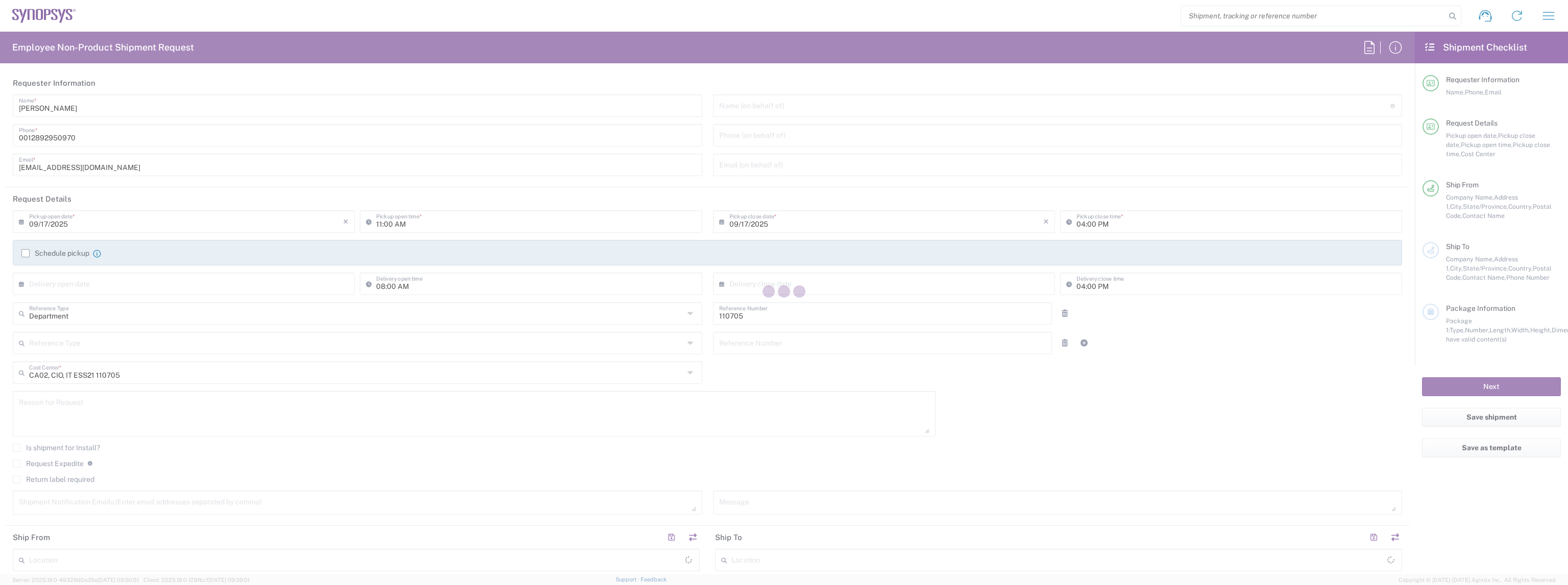
type input "[GEOGRAPHIC_DATA] CA06"
